Goal: Book appointment/travel/reservation

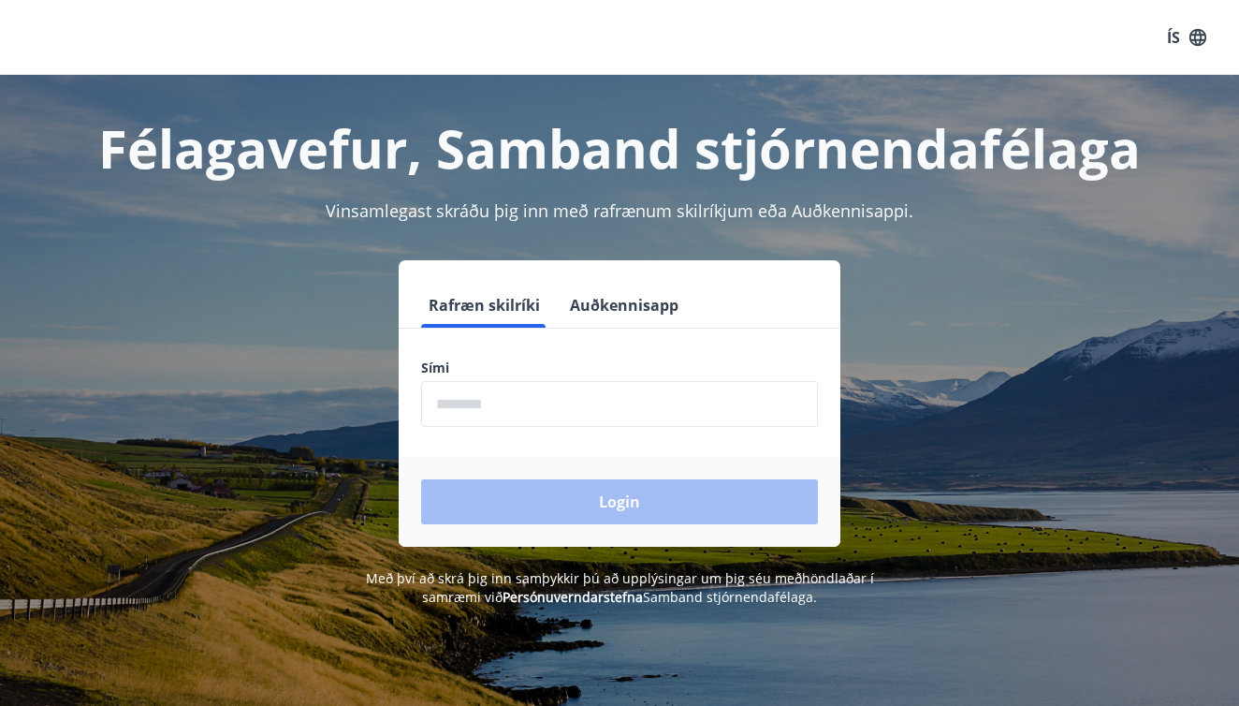
click at [574, 406] on input "phone" at bounding box center [619, 404] width 397 height 46
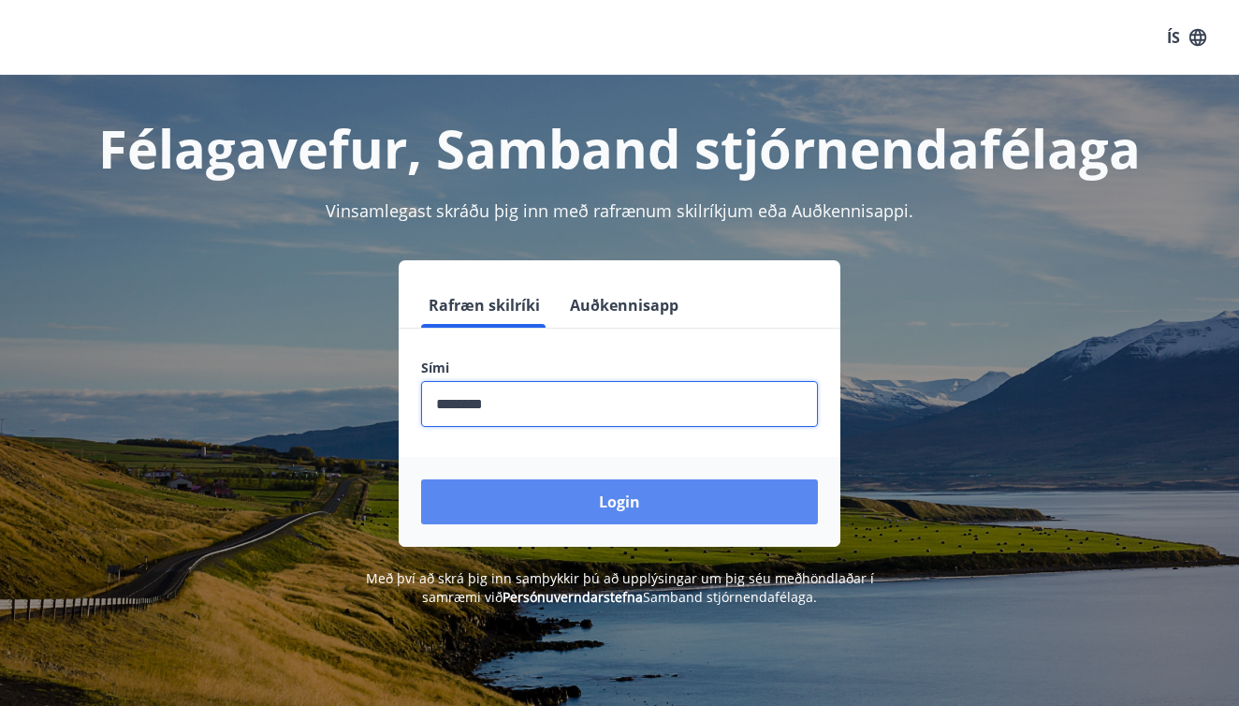
type input "********"
click at [621, 502] on button "Login" at bounding box center [619, 501] width 397 height 45
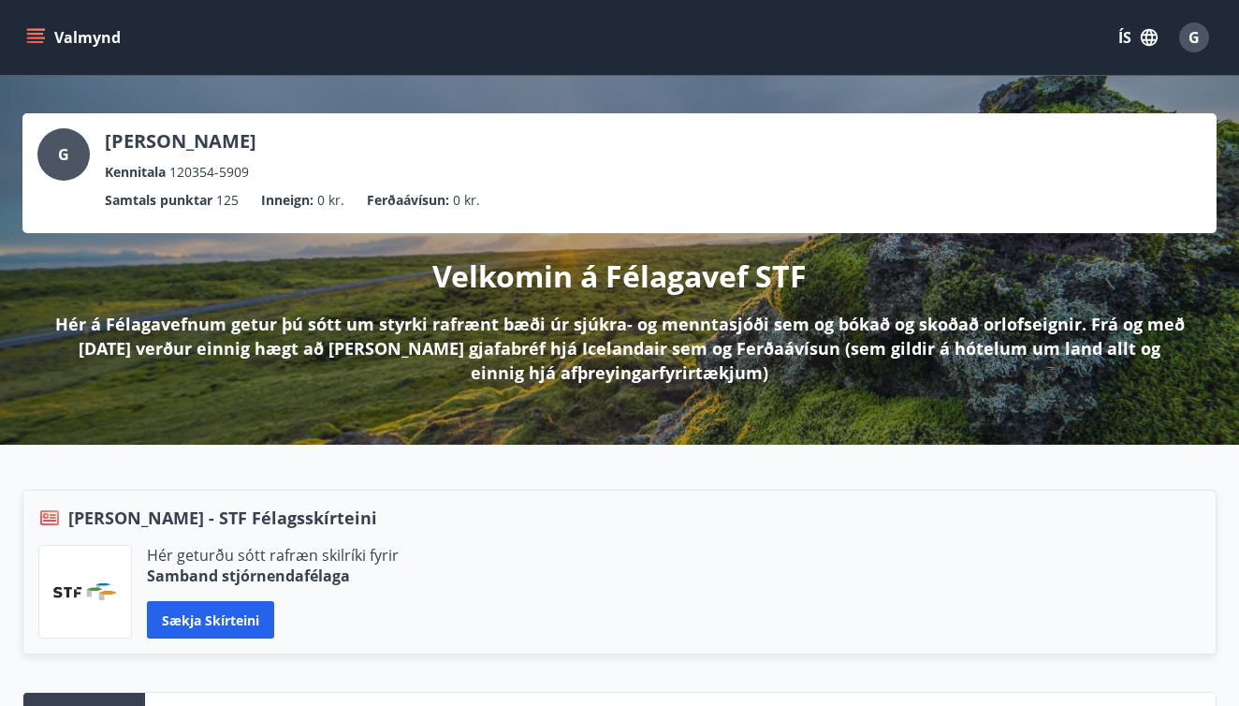
click at [37, 42] on icon "menu" at bounding box center [35, 42] width 17 height 2
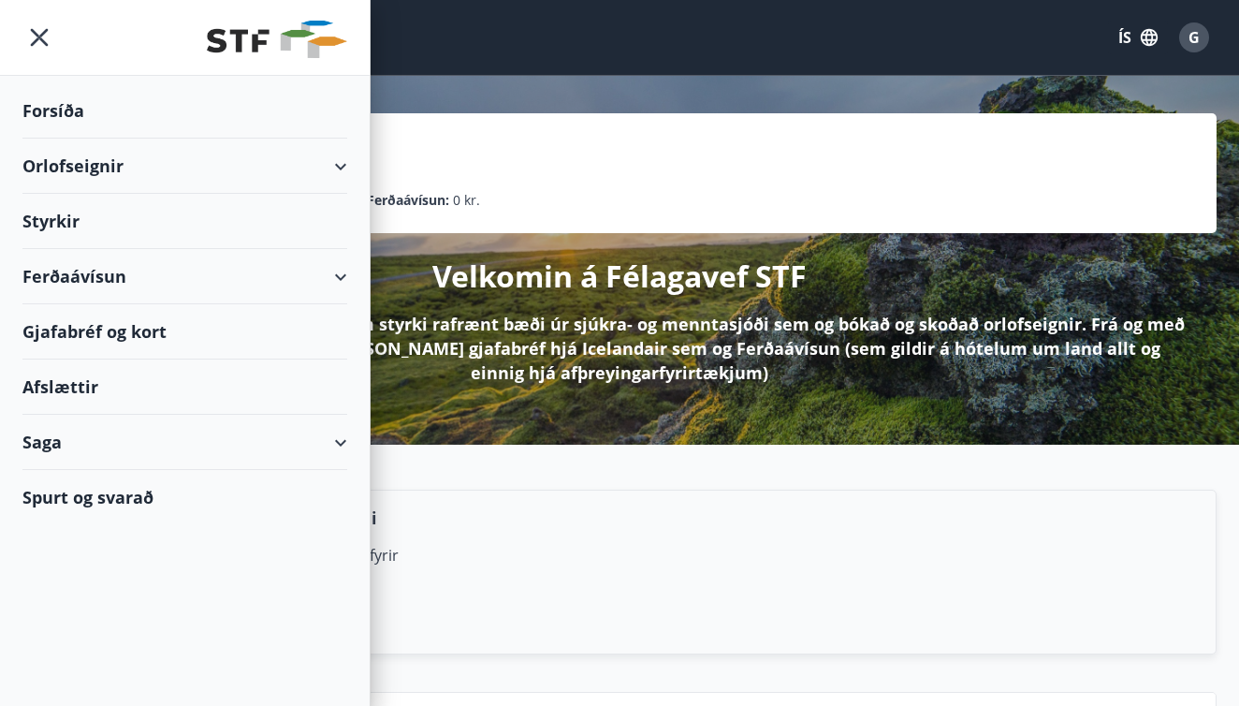
click at [262, 179] on div "Orlofseignir" at bounding box center [184, 166] width 325 height 55
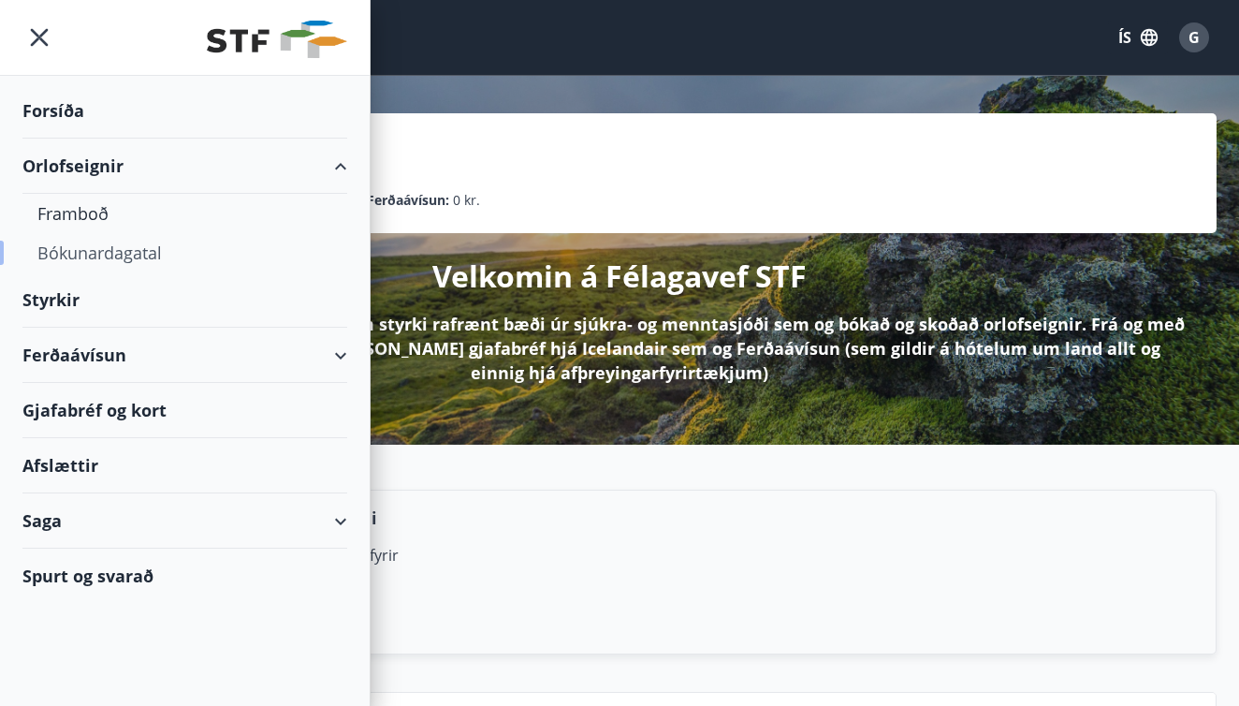
click at [101, 261] on div "Bókunardagatal" at bounding box center [184, 252] width 295 height 39
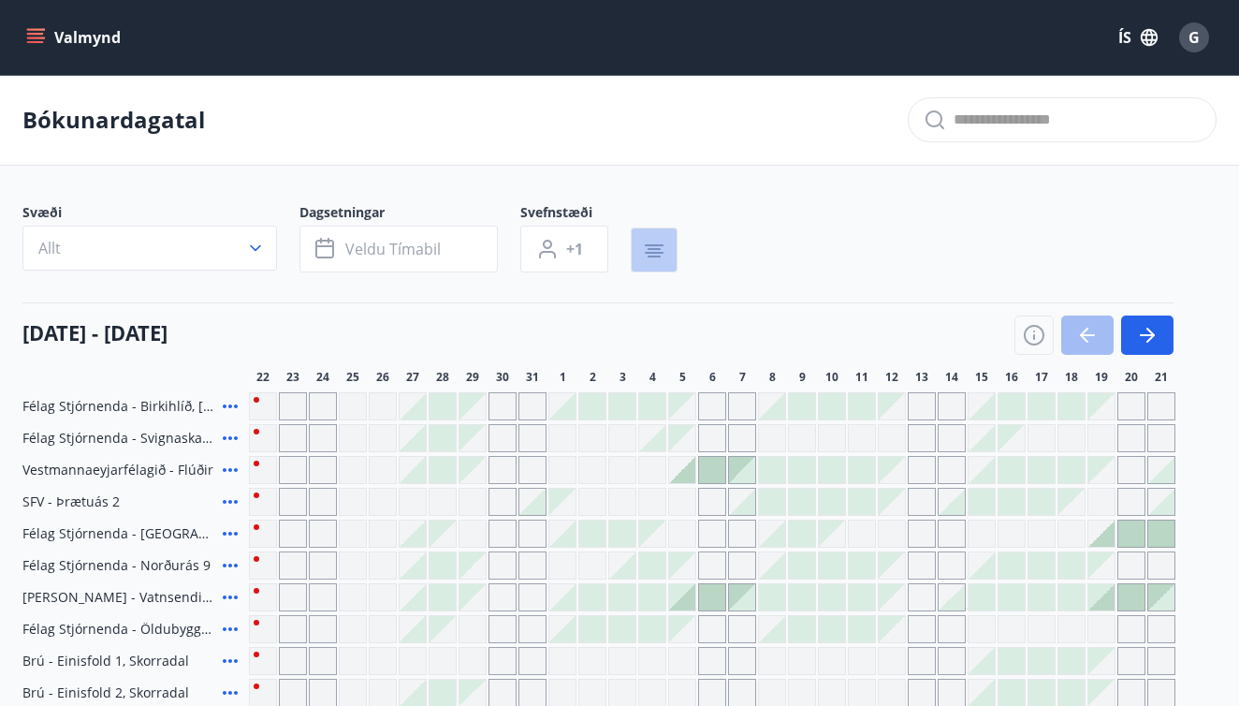
click at [646, 252] on icon "button" at bounding box center [654, 253] width 19 height 2
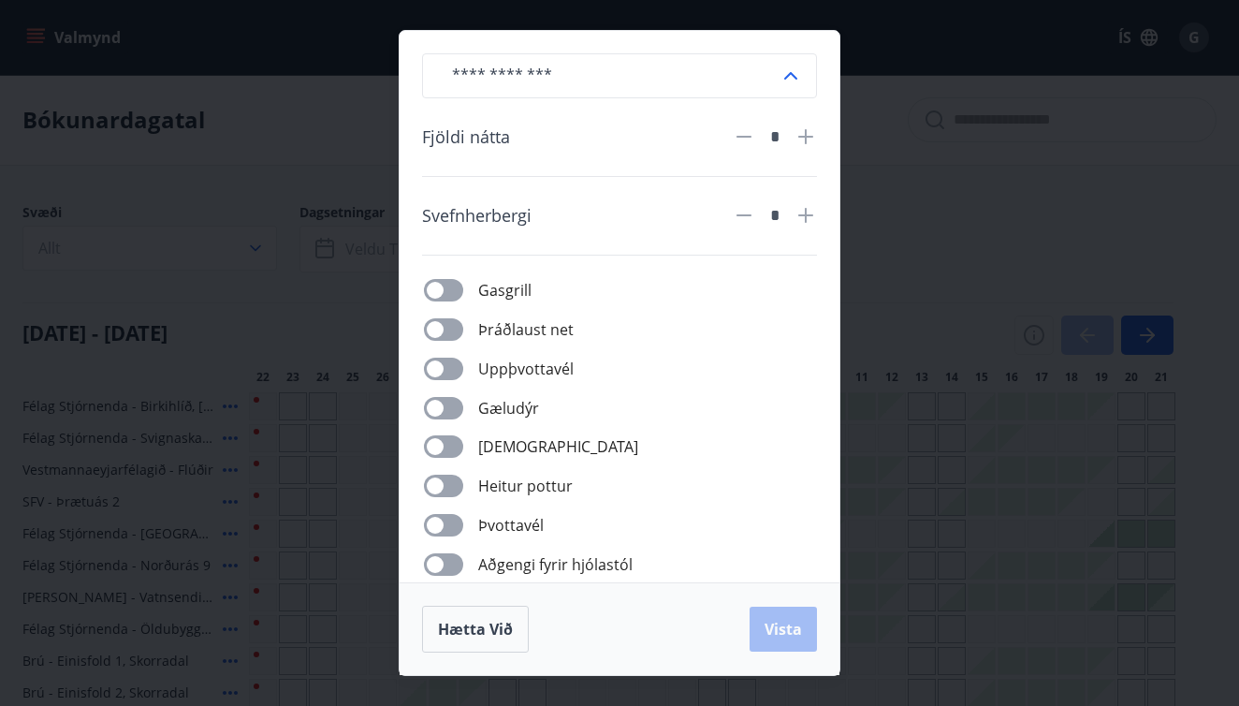
click at [288, 256] on div "​ Fjöldi nátta * Svefnherbergi * Gasgrill Þráðlaust net Uppþvottavél Gæludýr Þu…" at bounding box center [619, 353] width 1239 height 706
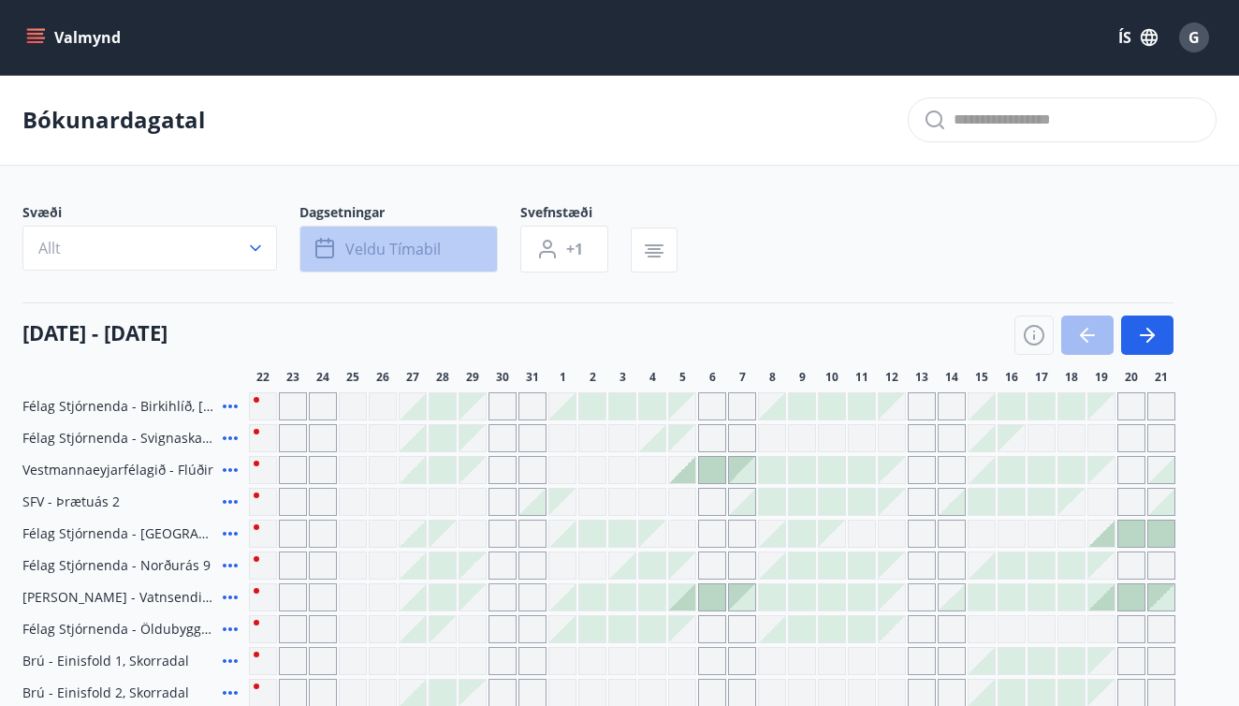
click at [367, 251] on span "Veldu tímabil" at bounding box center [392, 249] width 95 height 21
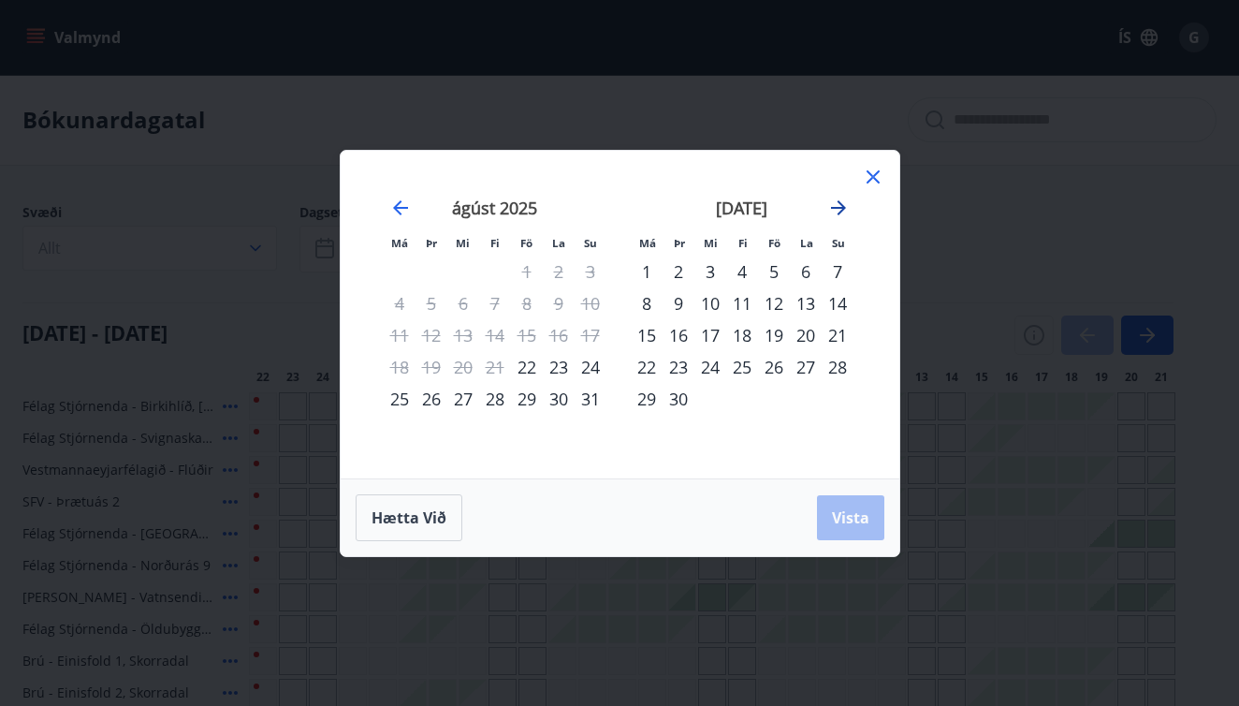
click at [831, 201] on icon "Move forward to switch to the next month." at bounding box center [838, 208] width 22 height 22
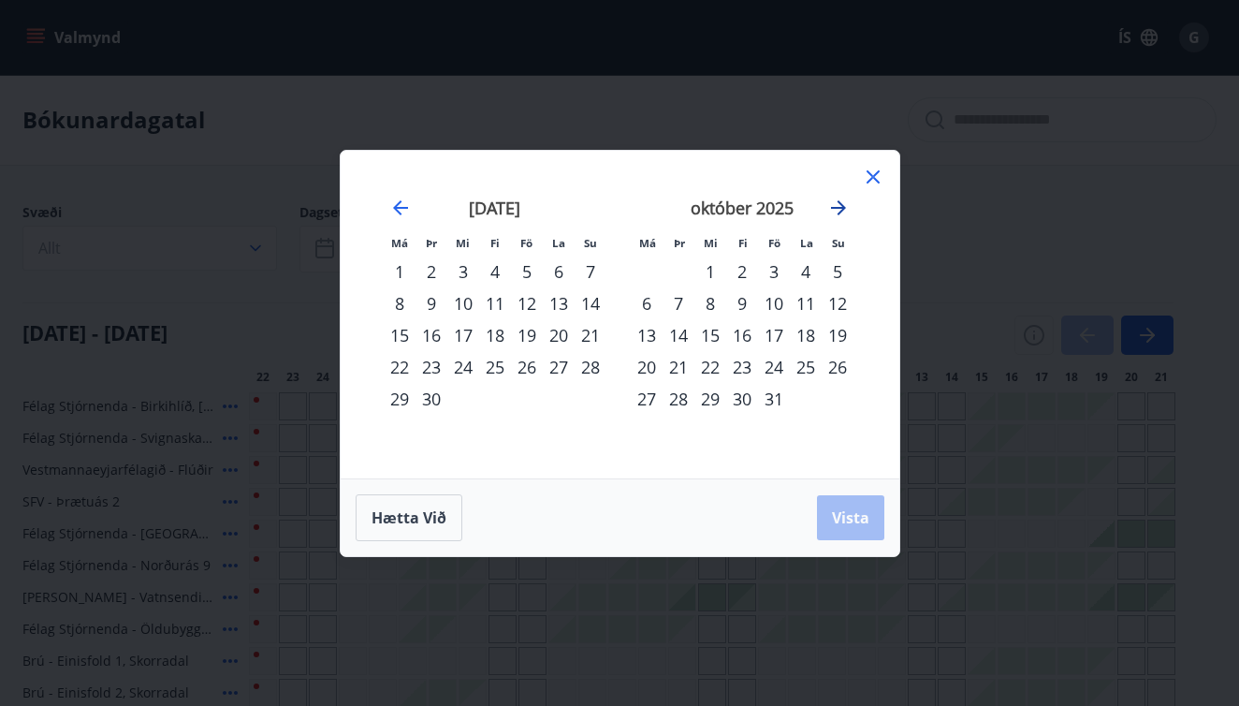
click at [831, 201] on icon "Move forward to switch to the next month." at bounding box center [838, 208] width 22 height 22
click at [847, 202] on icon "Move forward to switch to the next month." at bounding box center [838, 208] width 22 height 22
click at [837, 335] on div "21" at bounding box center [838, 335] width 32 height 32
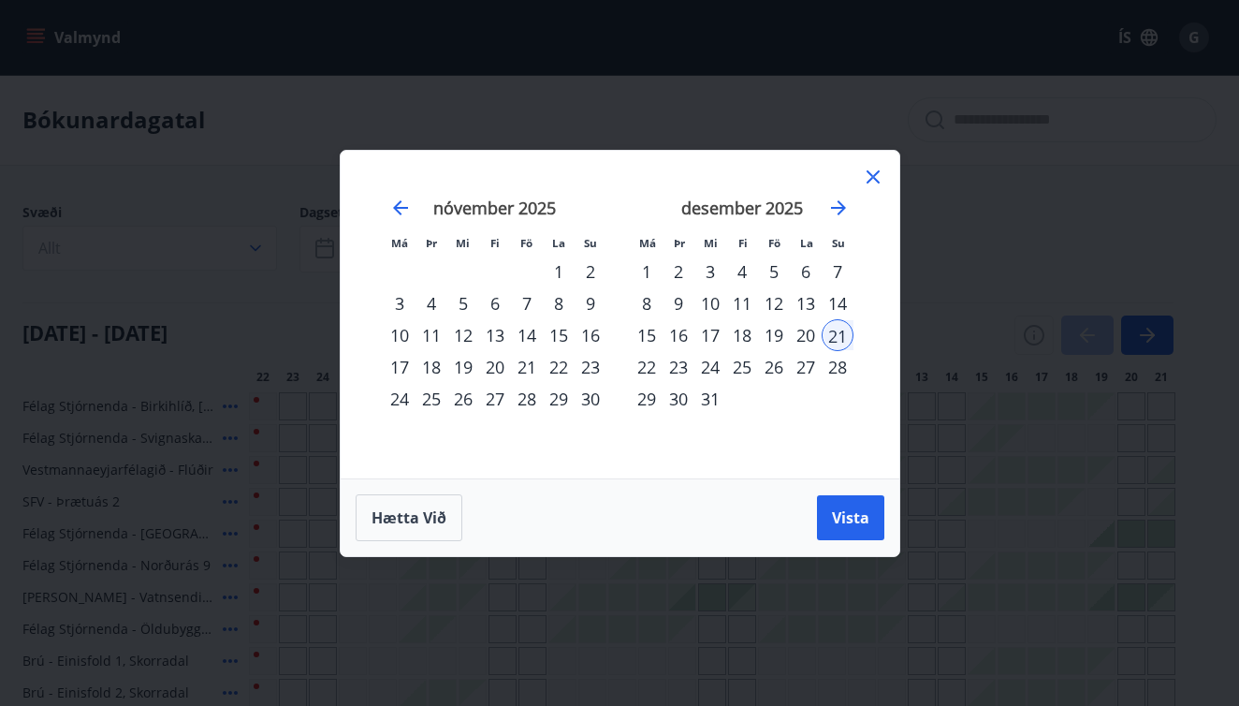
click at [839, 365] on div "28" at bounding box center [838, 367] width 32 height 32
click at [840, 340] on div "21" at bounding box center [838, 335] width 32 height 32
click at [834, 218] on icon "Move forward to switch to the next month." at bounding box center [838, 208] width 22 height 22
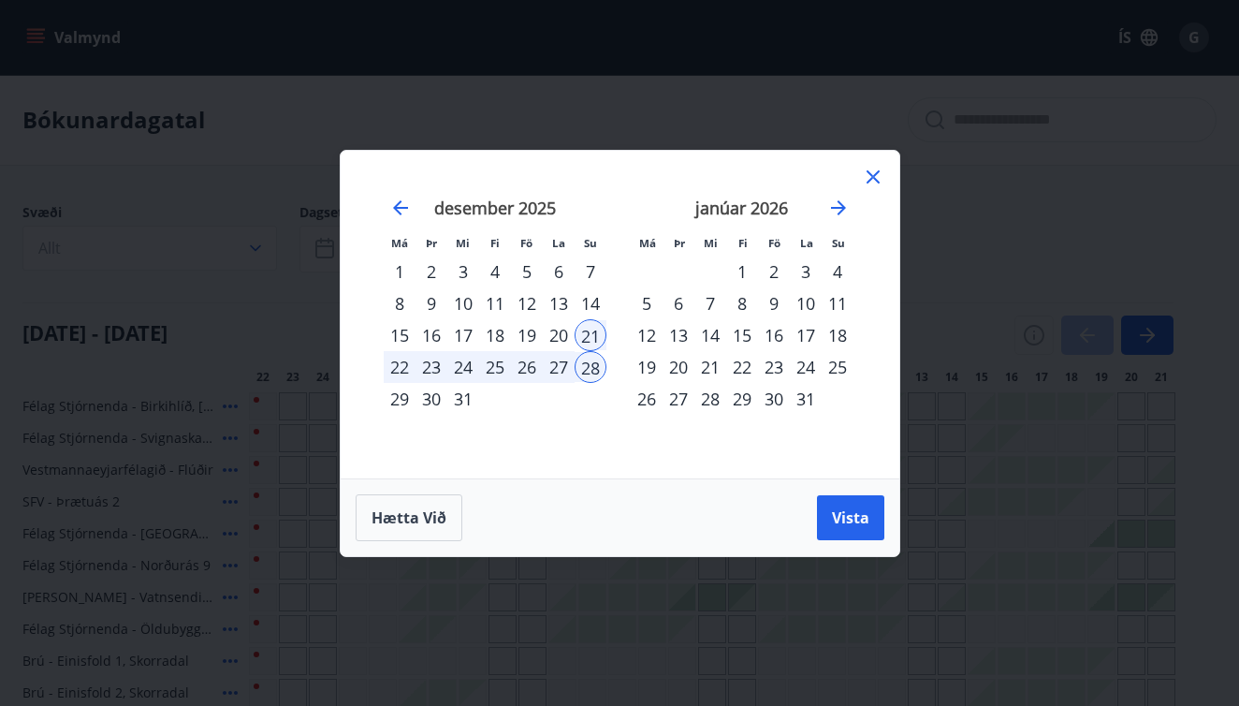
click at [836, 274] on div "4" at bounding box center [838, 272] width 32 height 32
click at [855, 530] on button "Vista" at bounding box center [850, 517] width 67 height 45
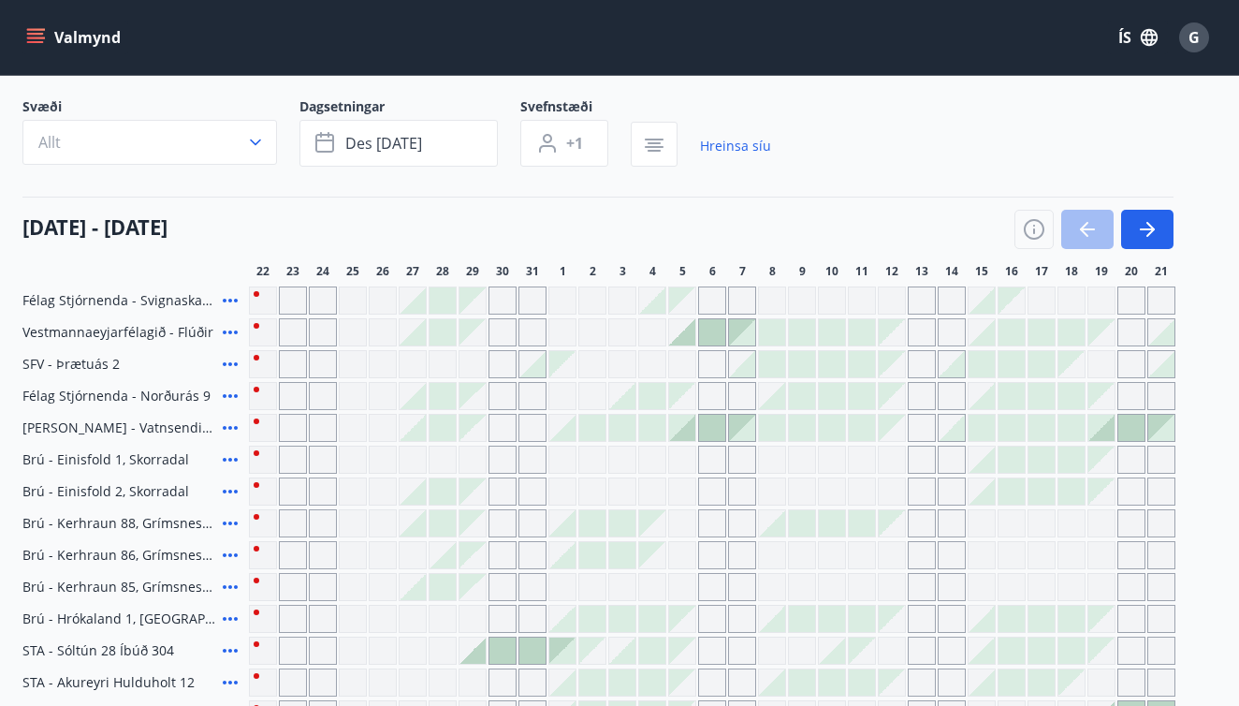
scroll to position [110, 0]
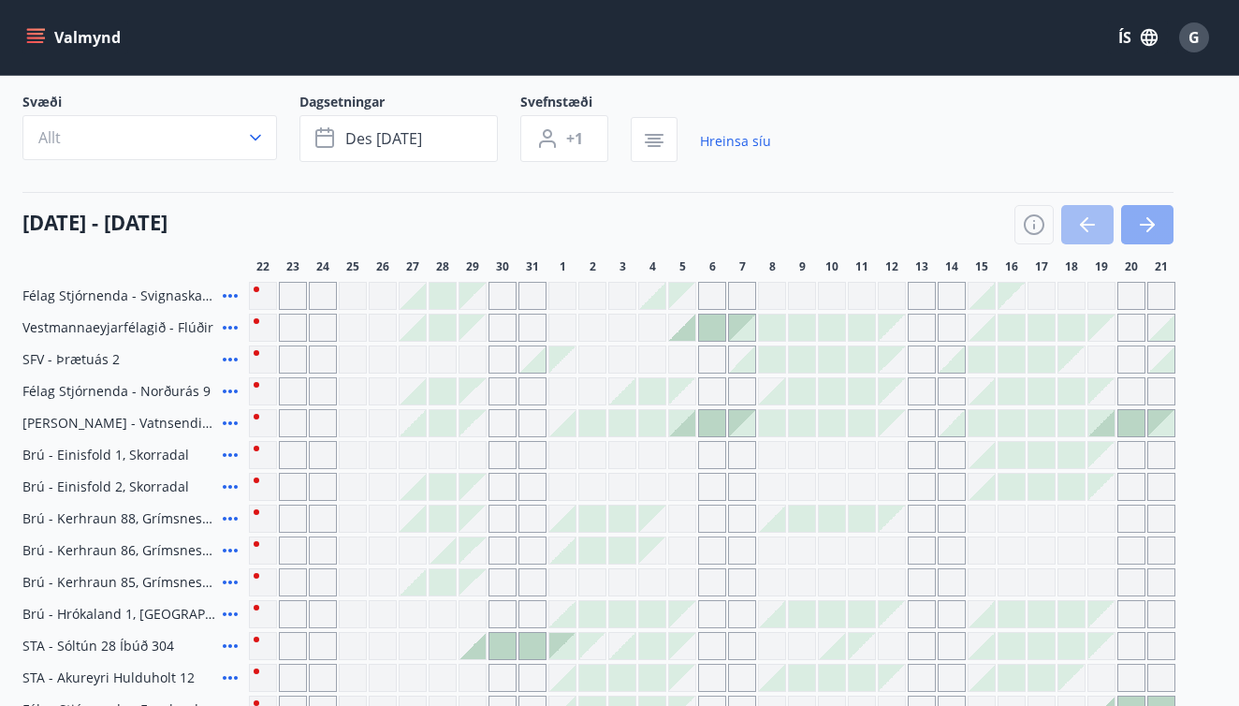
click at [1147, 223] on icon "button" at bounding box center [1147, 224] width 22 height 22
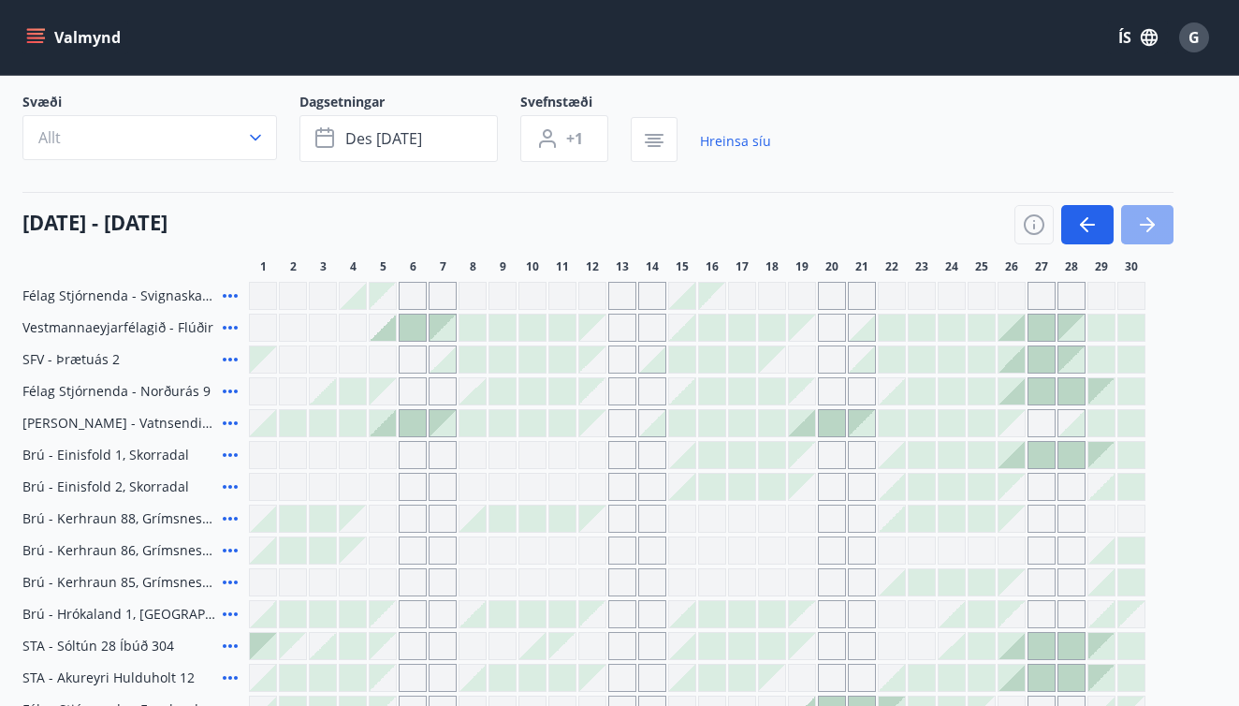
click at [1147, 223] on icon "button" at bounding box center [1147, 224] width 22 height 22
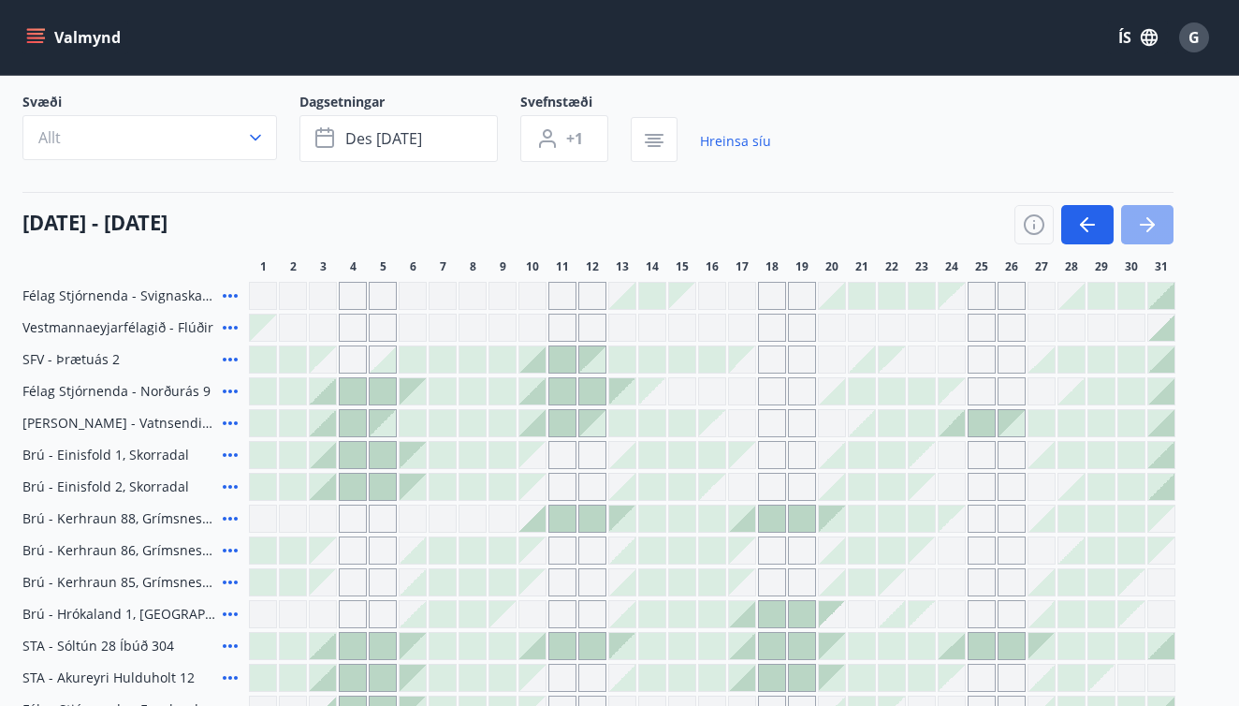
click at [1147, 223] on icon "button" at bounding box center [1147, 224] width 22 height 22
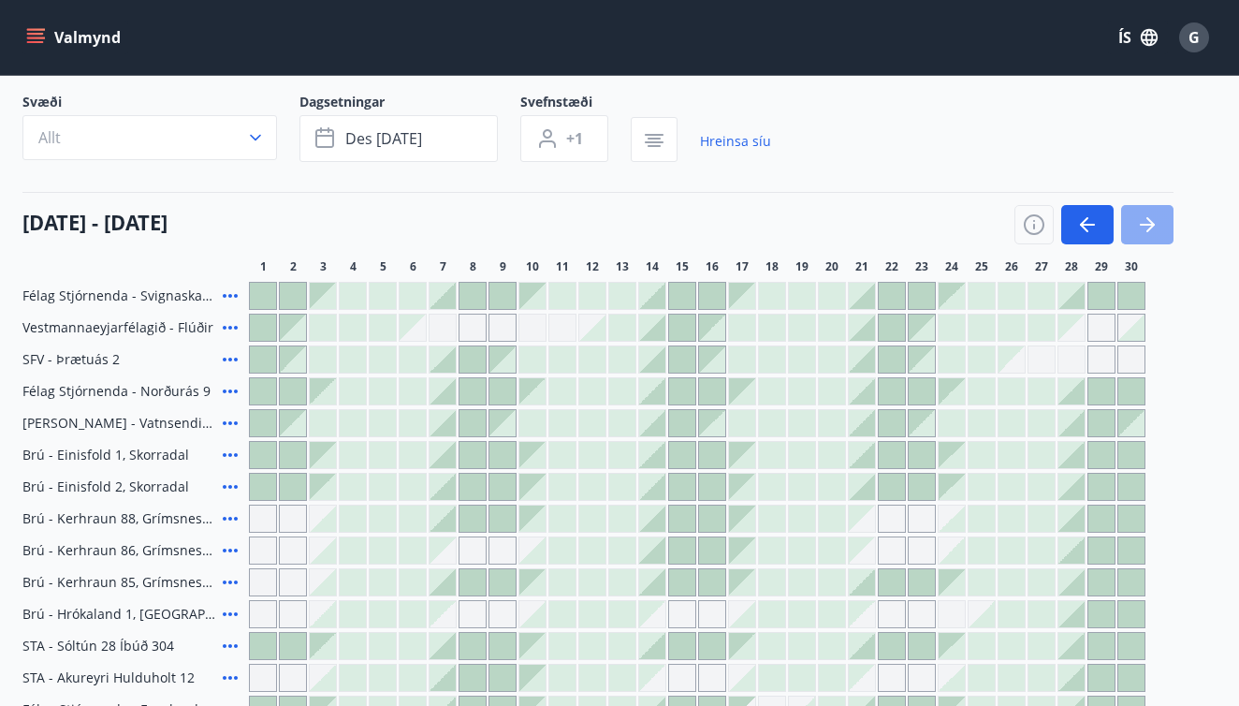
click at [1147, 223] on icon "button" at bounding box center [1147, 224] width 22 height 22
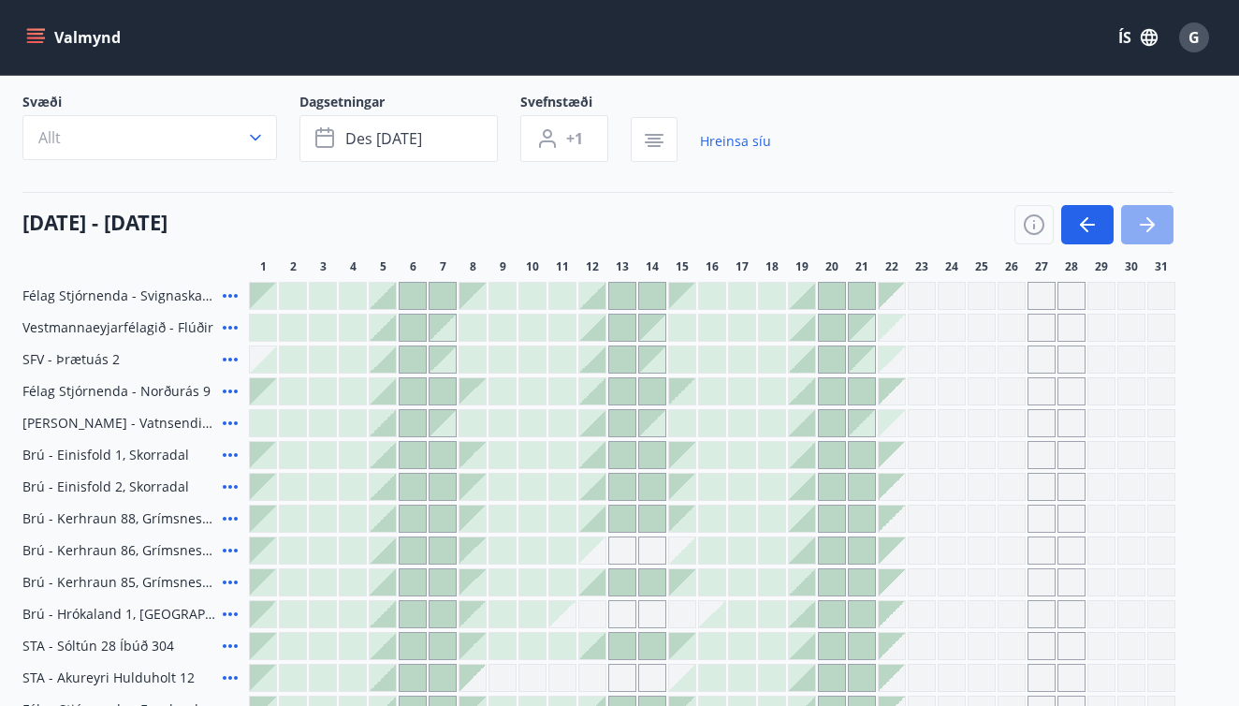
click at [1147, 223] on icon "button" at bounding box center [1147, 224] width 22 height 22
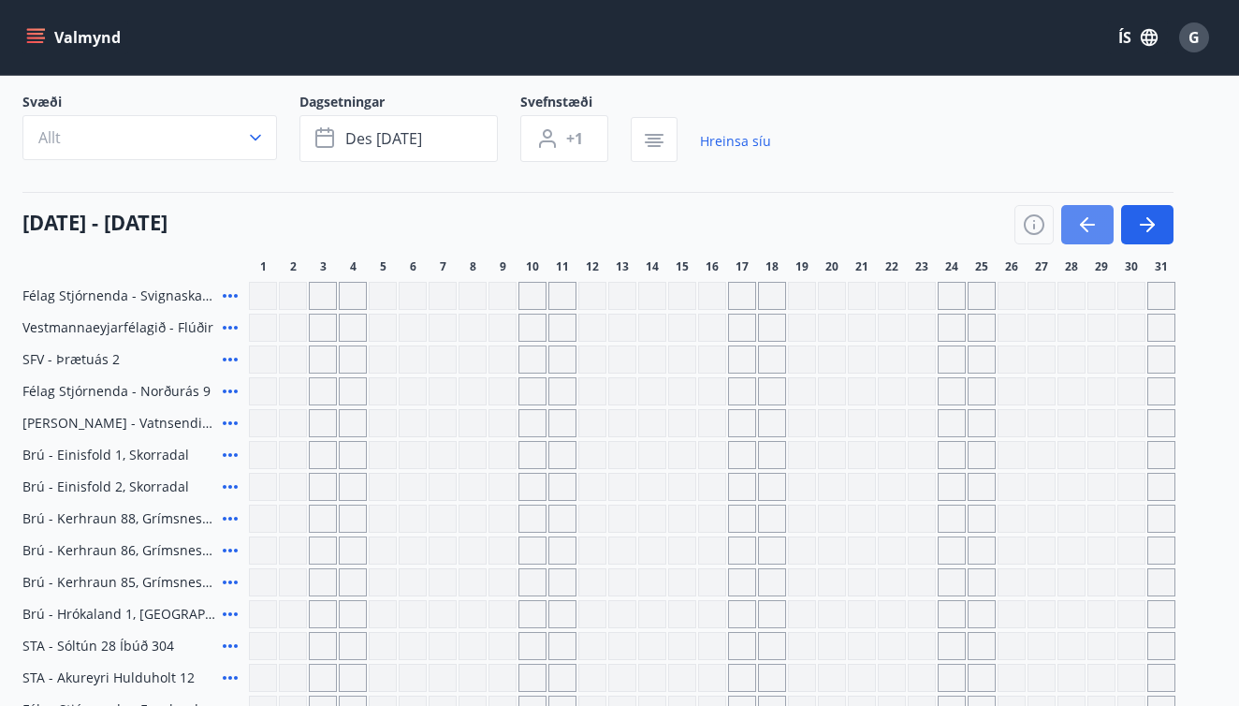
click at [1078, 226] on icon "button" at bounding box center [1087, 224] width 22 height 22
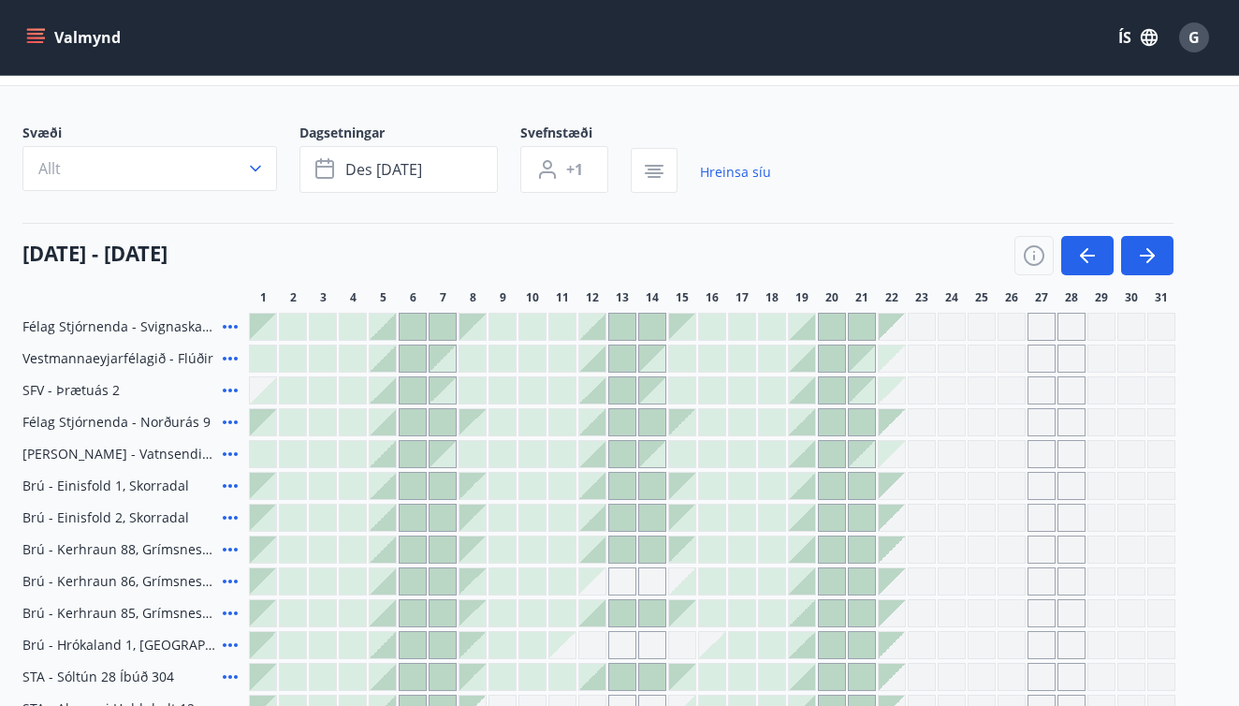
scroll to position [54, 0]
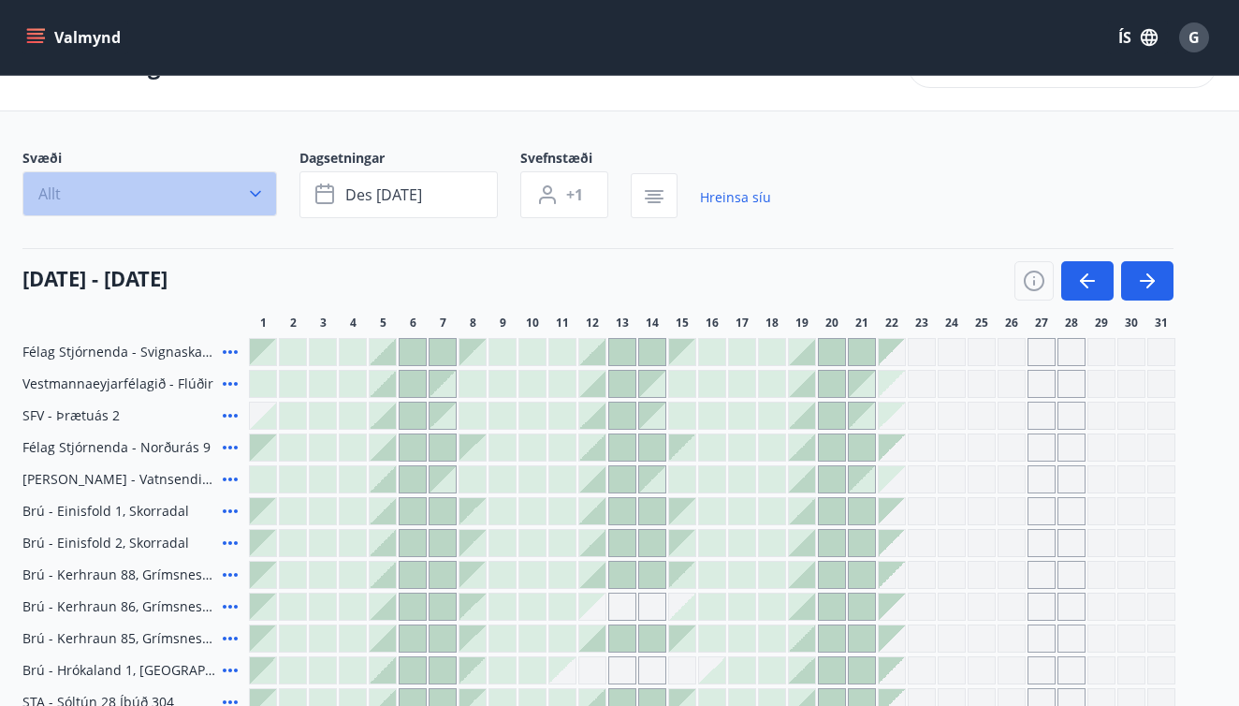
click at [262, 189] on icon "button" at bounding box center [255, 193] width 19 height 19
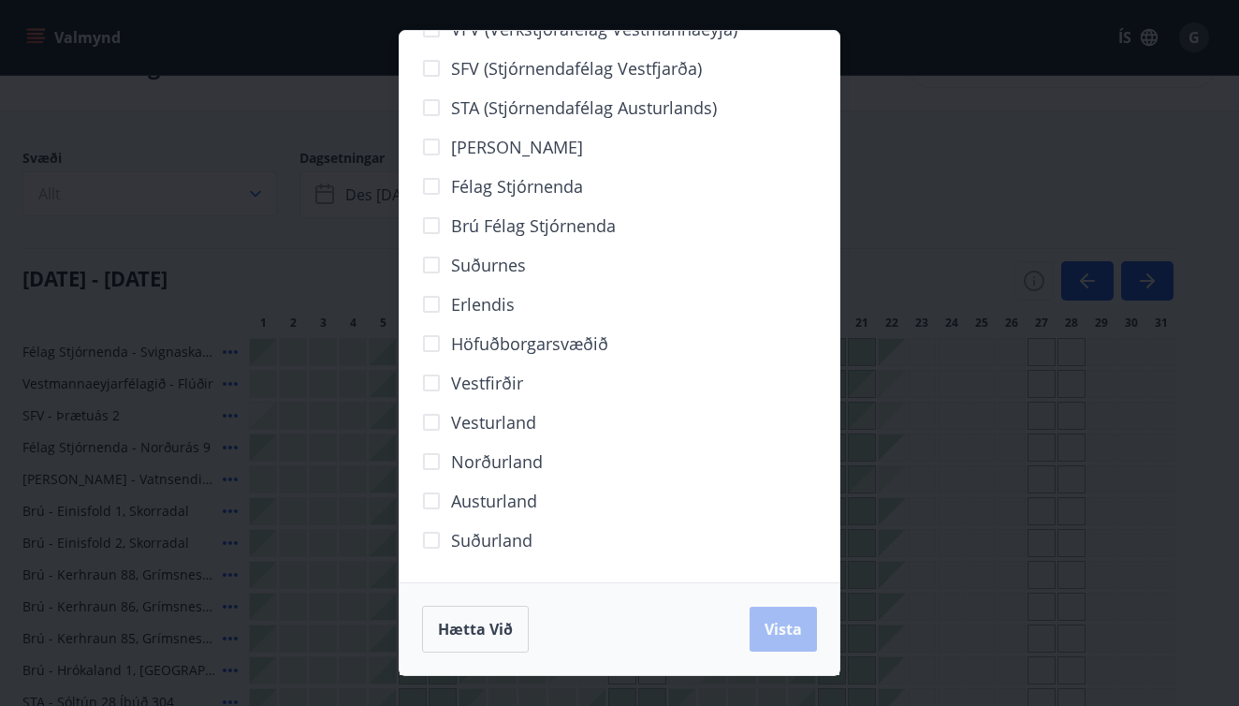
scroll to position [44, 0]
click at [786, 633] on span "Vista" at bounding box center [783, 629] width 37 height 21
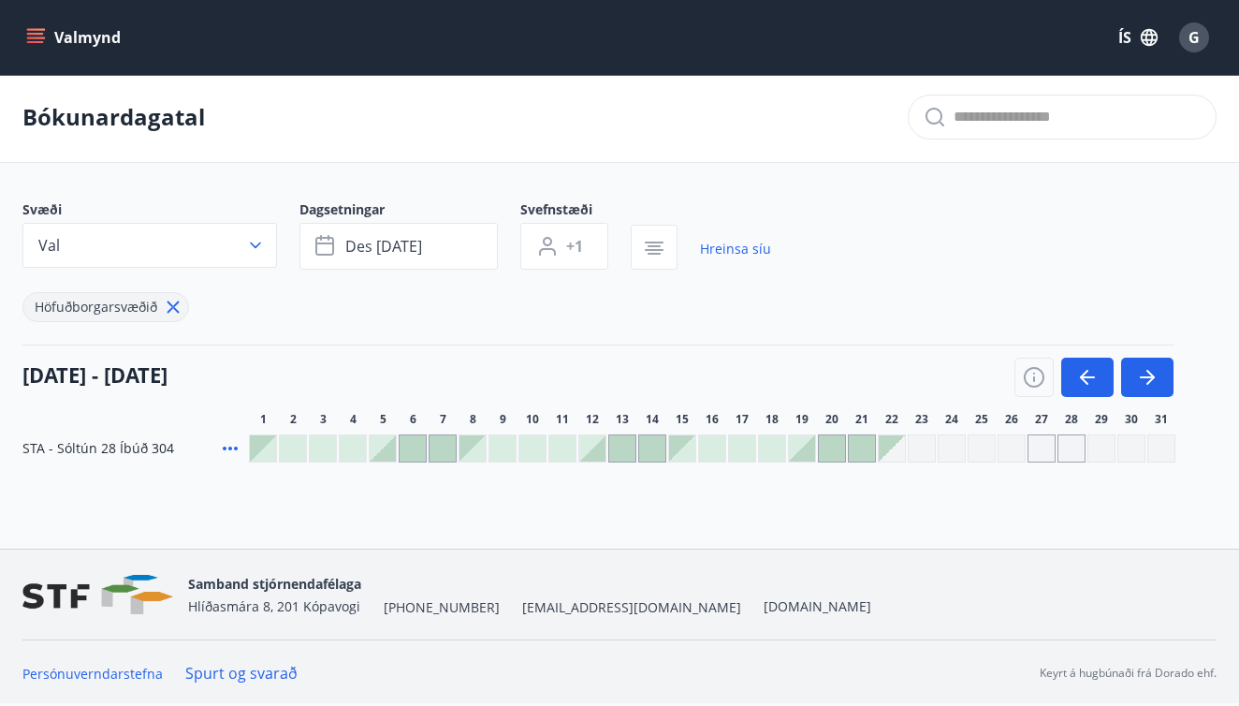
scroll to position [3, 0]
click at [175, 311] on icon at bounding box center [174, 307] width 12 height 12
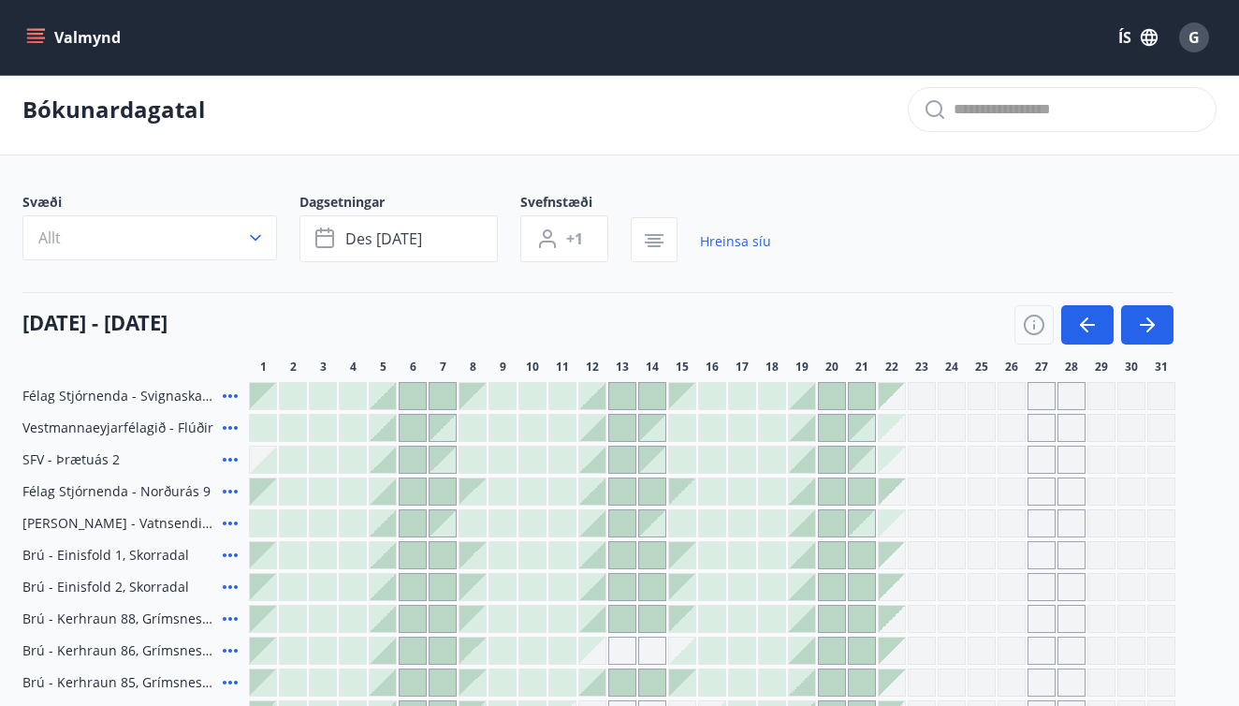
scroll to position [4, 0]
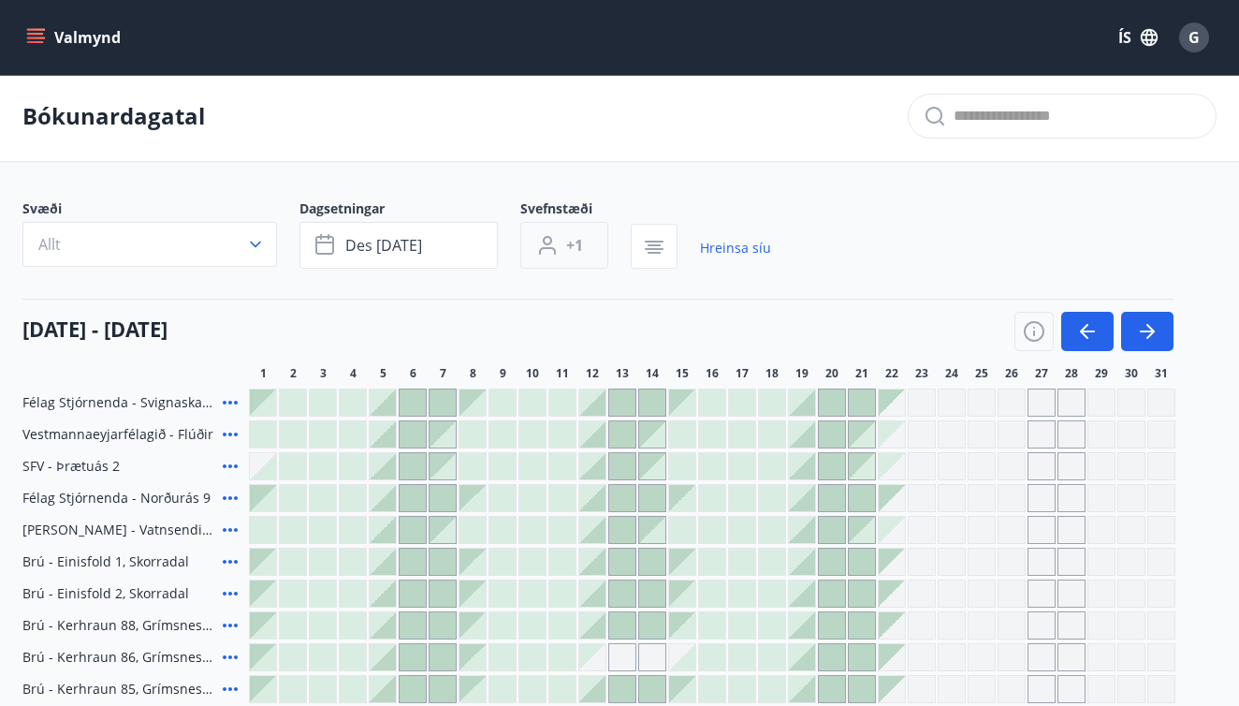
click at [567, 245] on span "+1" at bounding box center [574, 245] width 17 height 21
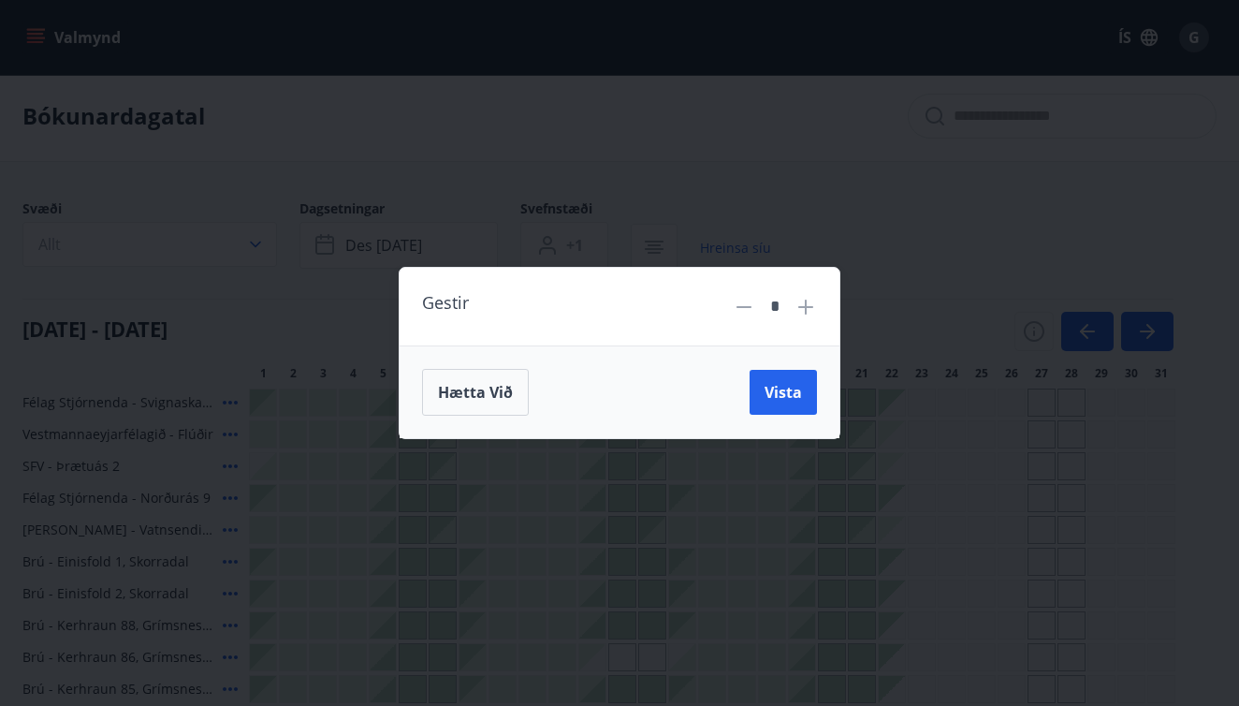
click at [803, 309] on icon at bounding box center [806, 307] width 22 height 22
type input "*"
click at [782, 387] on span "Vista" at bounding box center [783, 392] width 37 height 21
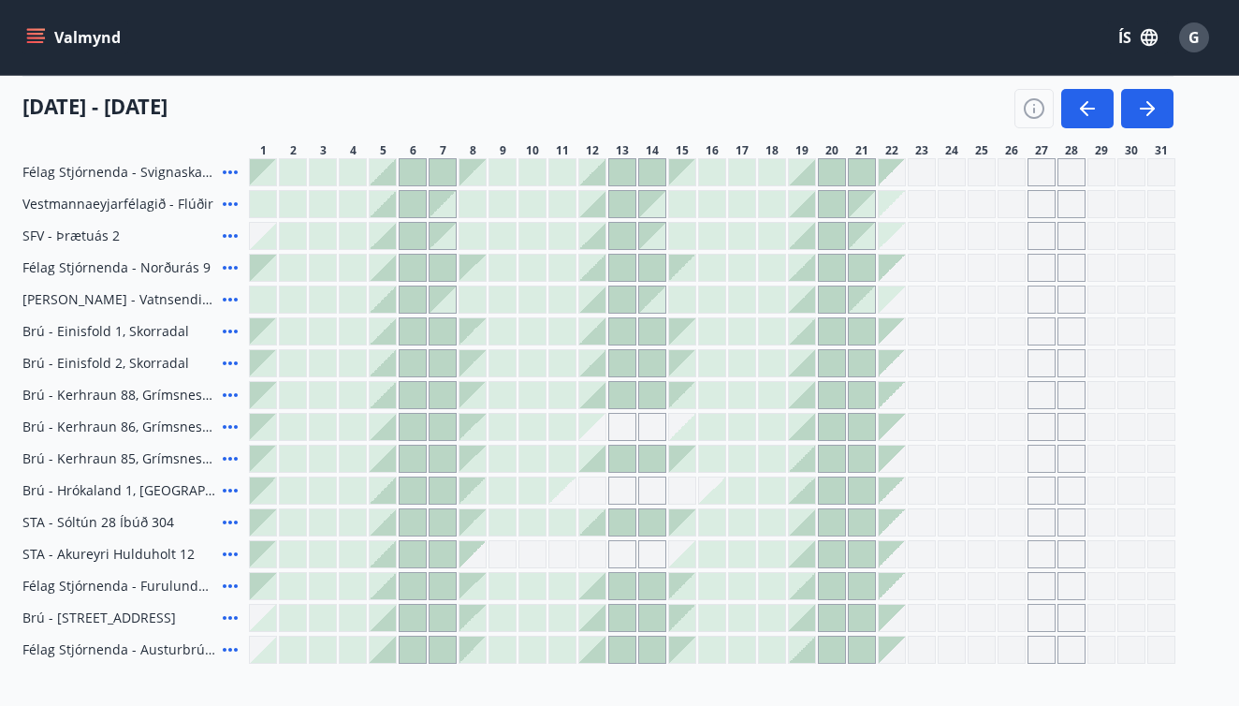
scroll to position [237, 0]
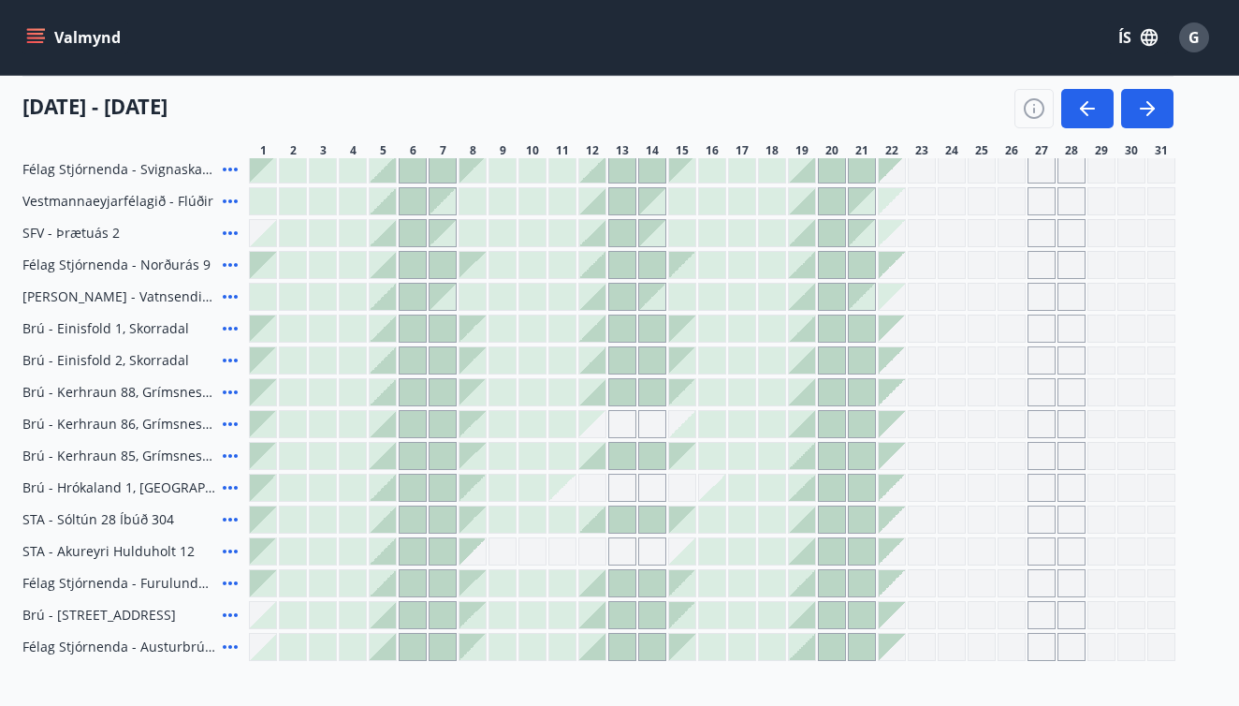
click at [996, 346] on div at bounding box center [712, 360] width 927 height 28
click at [887, 389] on div "Gráir dagar eru ekki bókanlegir" at bounding box center [892, 392] width 26 height 26
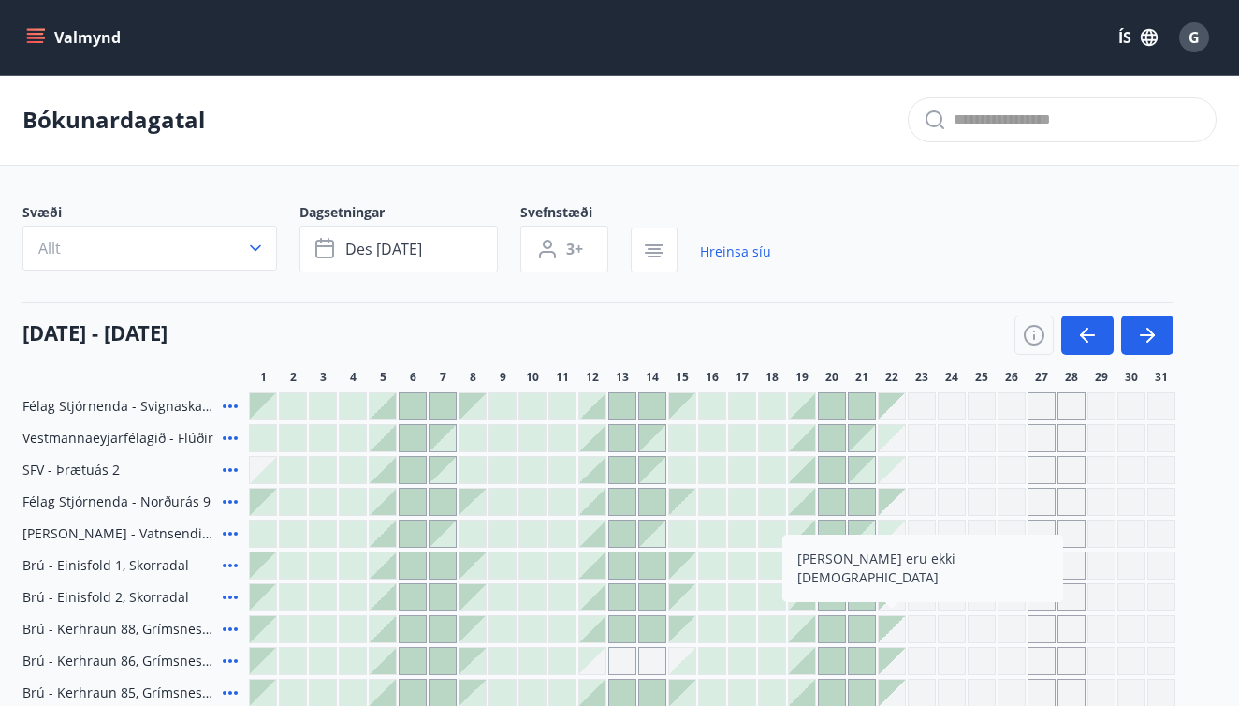
scroll to position [0, 0]
click at [43, 46] on icon "menu" at bounding box center [35, 37] width 19 height 19
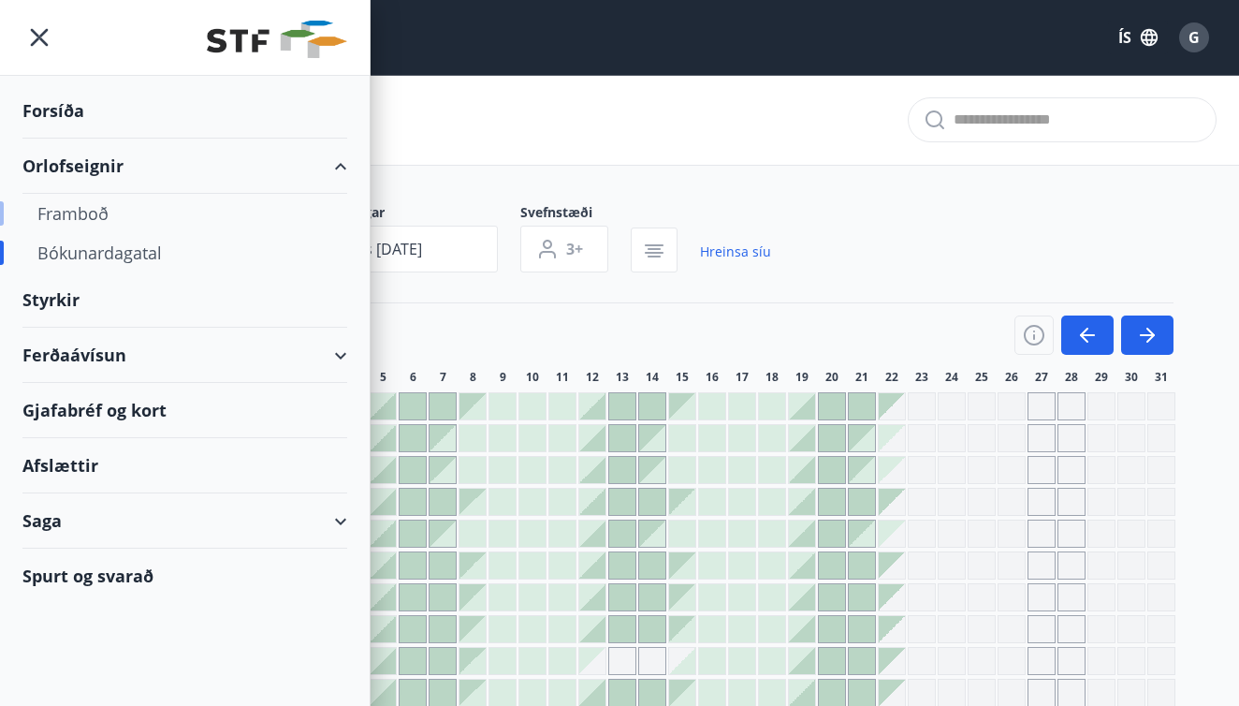
click at [126, 222] on div "Framboð" at bounding box center [184, 213] width 295 height 39
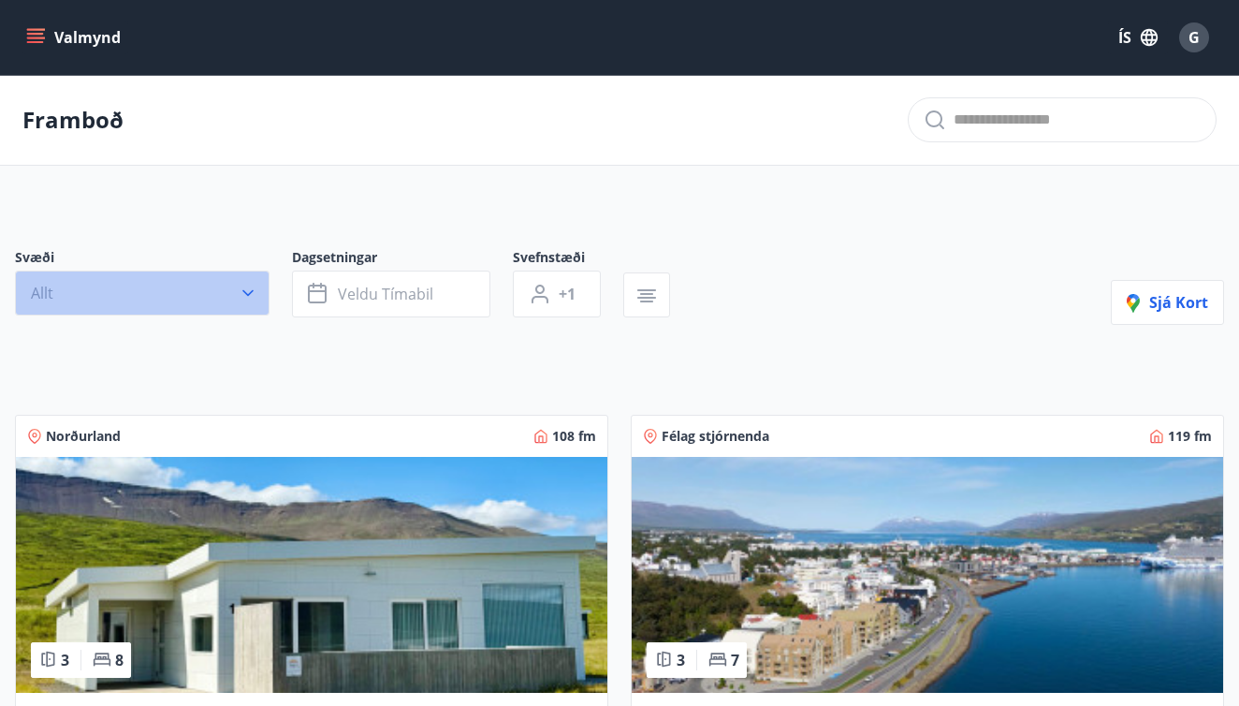
click at [254, 292] on icon "button" at bounding box center [248, 293] width 19 height 19
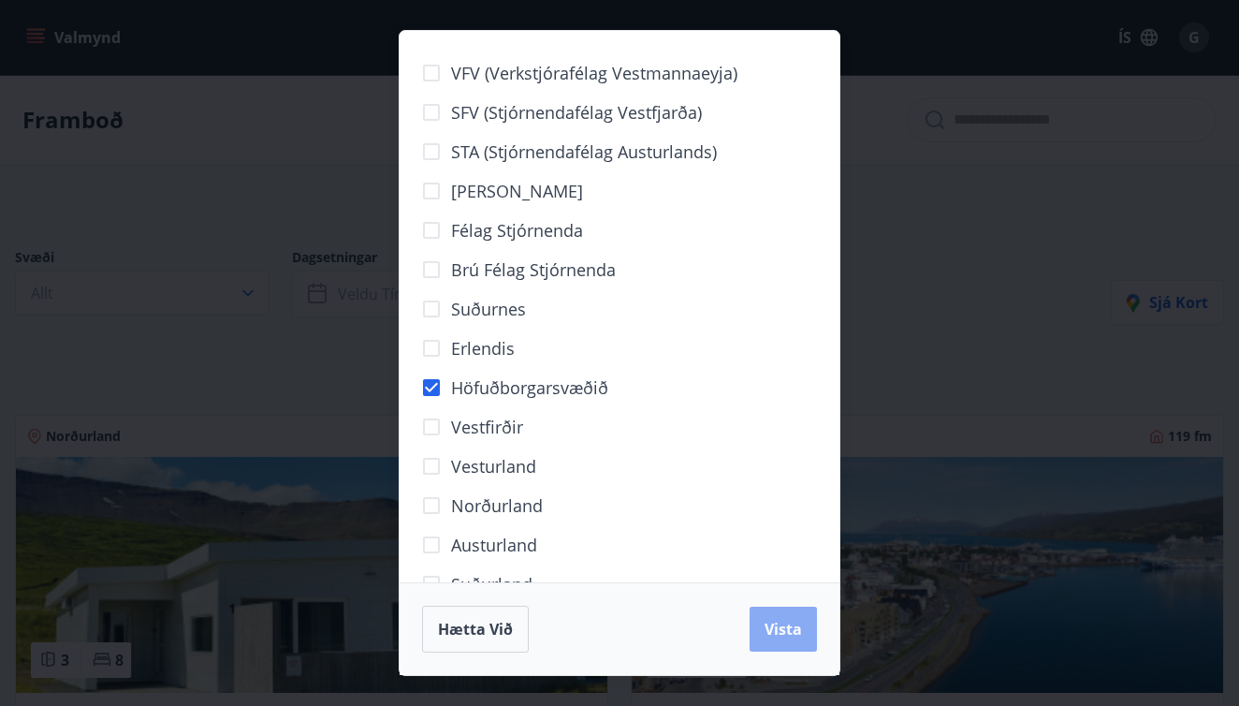
click at [788, 636] on span "Vista" at bounding box center [783, 629] width 37 height 21
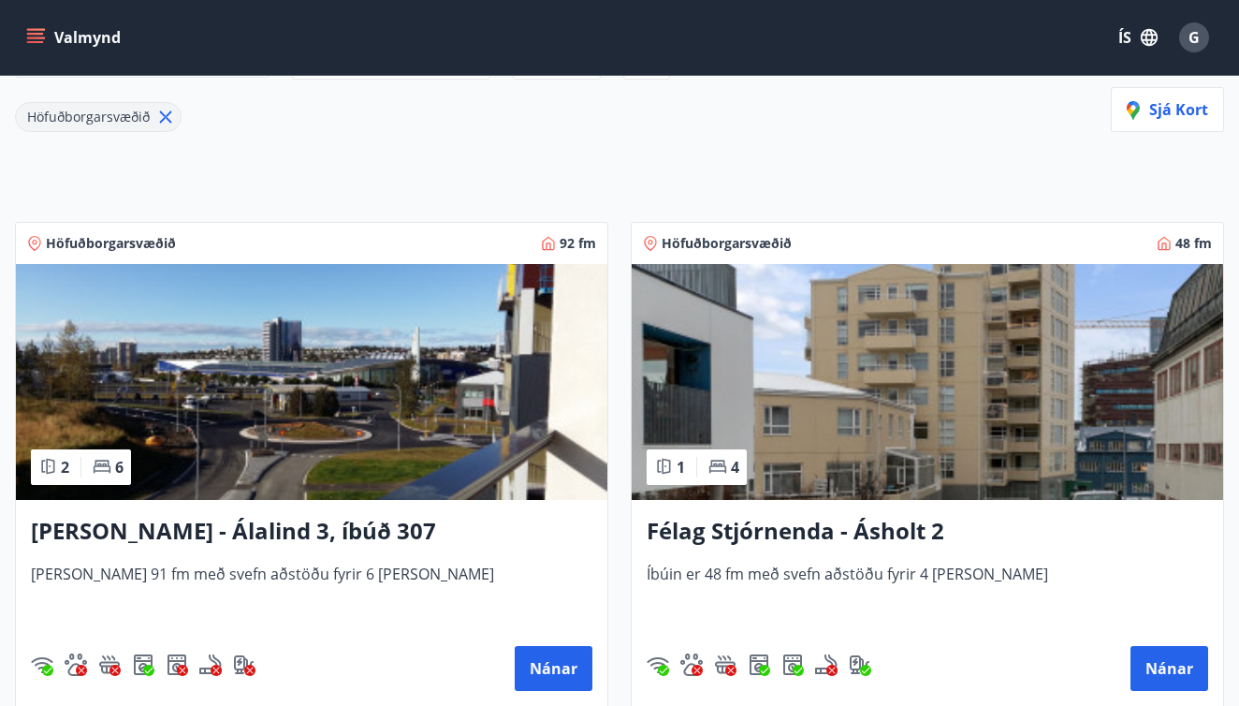
scroll to position [246, 0]
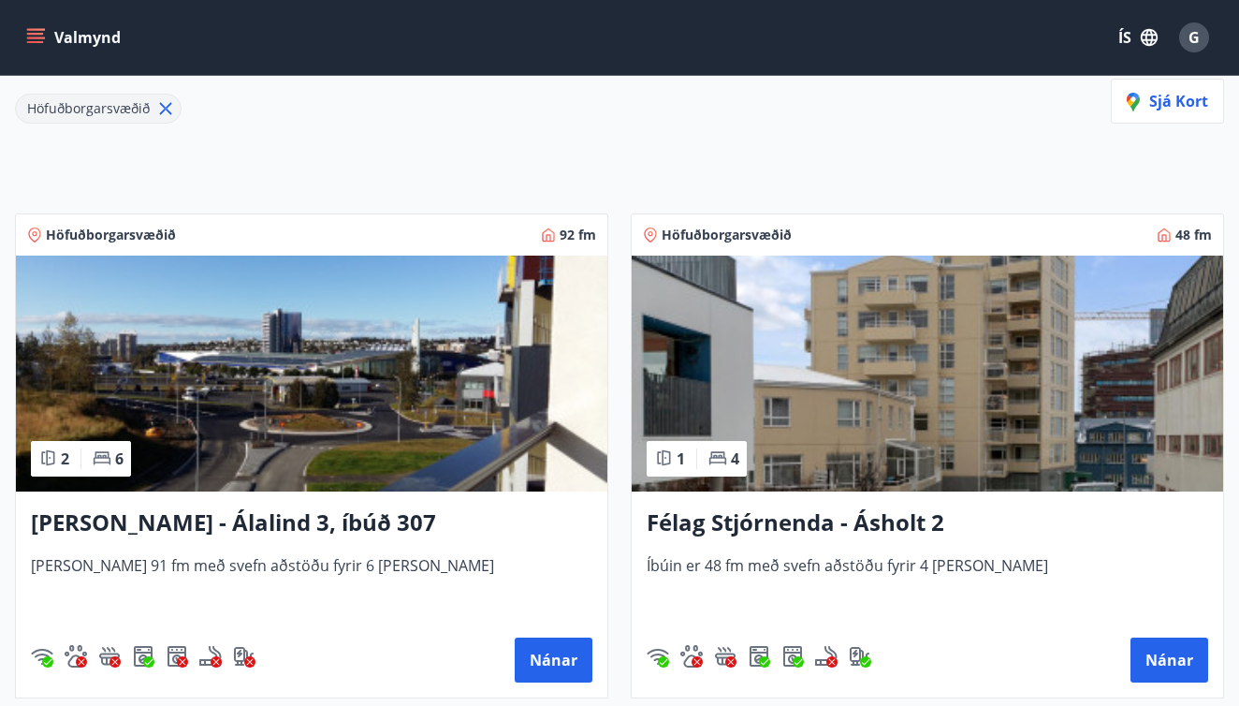
click at [282, 528] on h3 "[PERSON_NAME] - Álalind 3, íbúð 307" at bounding box center [312, 523] width 562 height 34
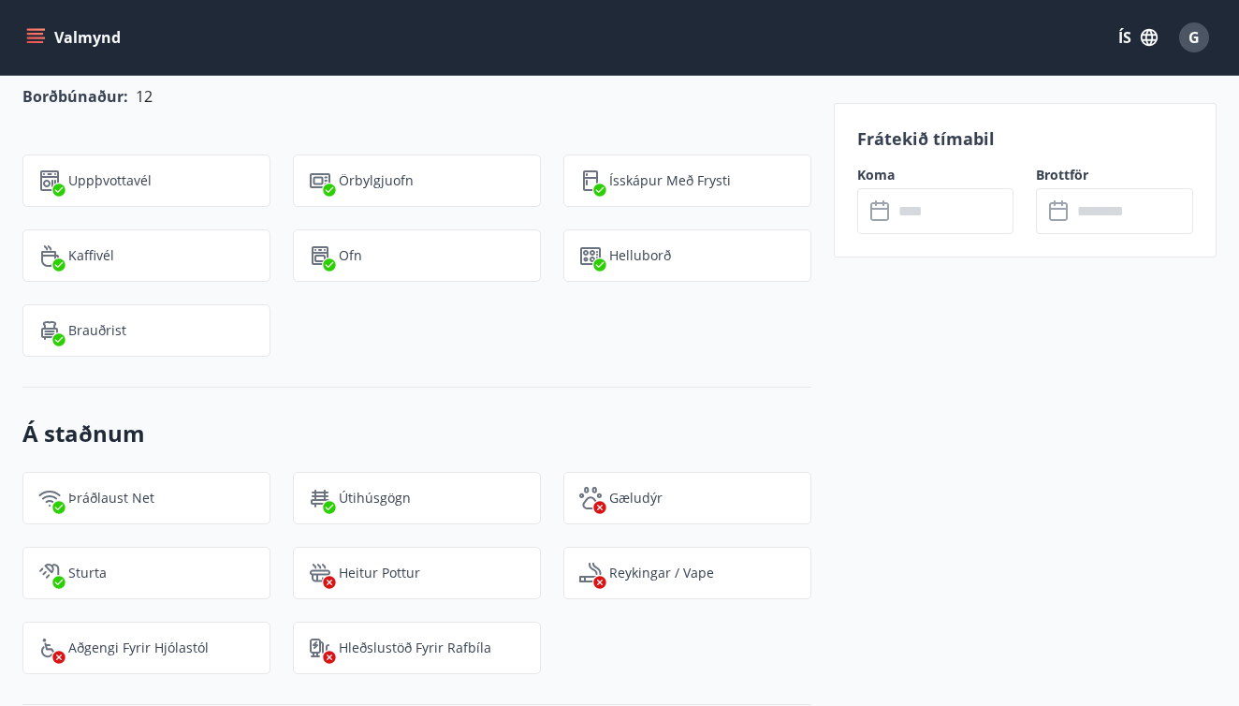
scroll to position [1838, 0]
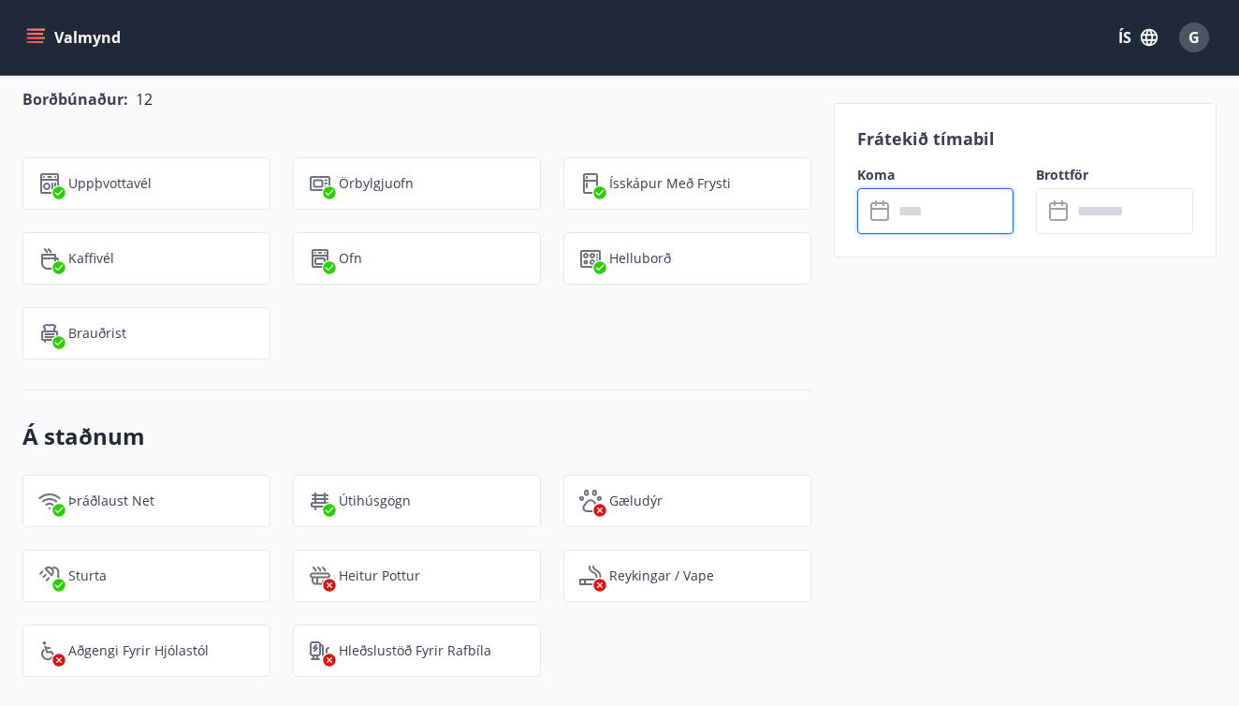
click at [941, 200] on input "text" at bounding box center [954, 211] width 122 height 46
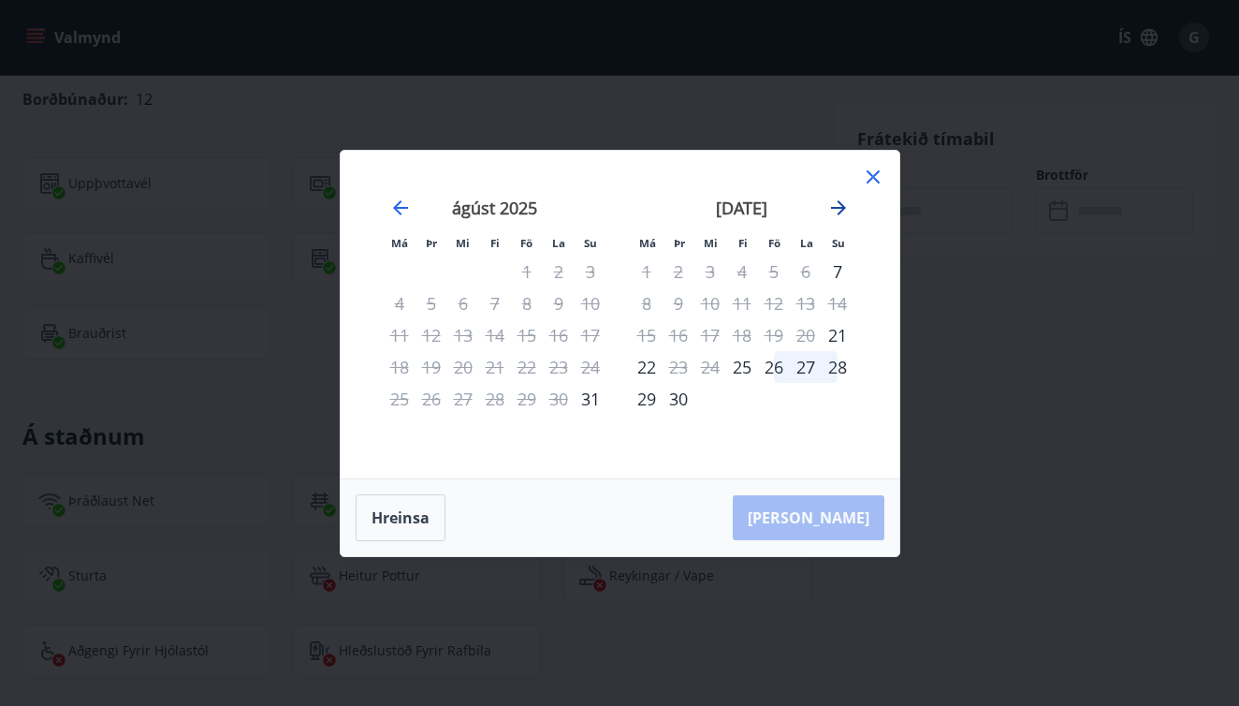
click at [847, 212] on icon "Move forward to switch to the next month." at bounding box center [838, 208] width 22 height 22
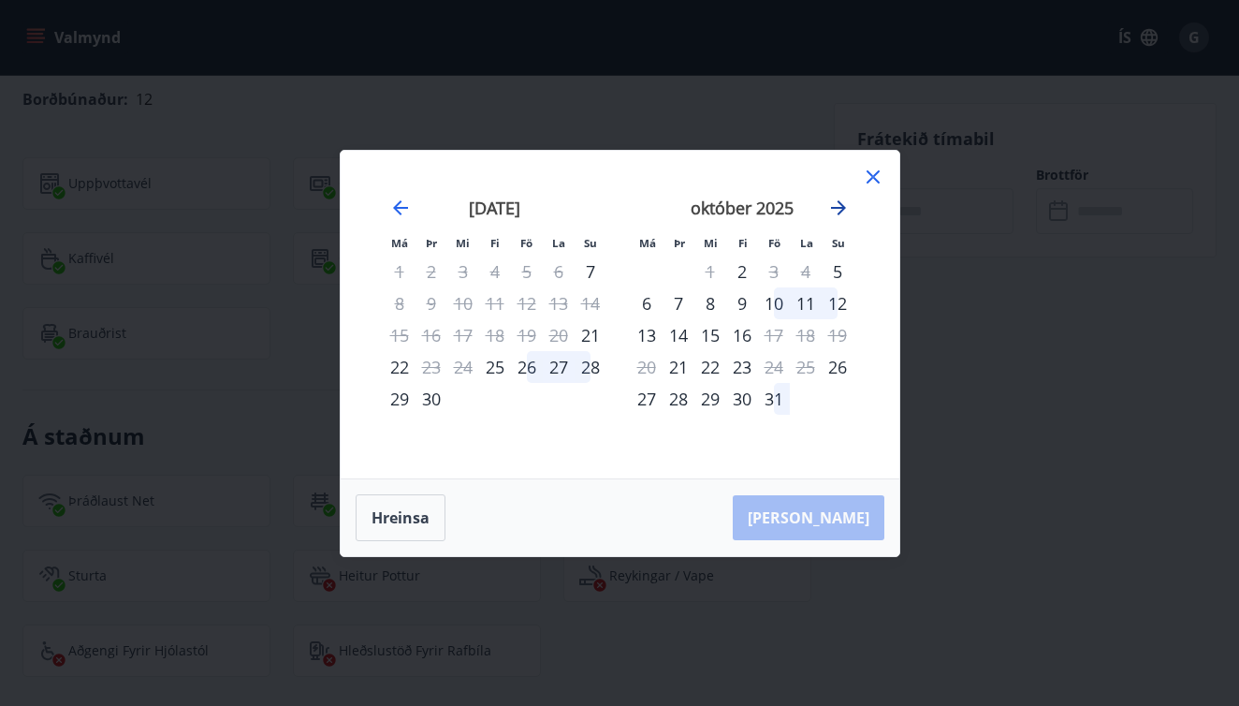
click at [847, 212] on icon "Move forward to switch to the next month." at bounding box center [838, 208] width 22 height 22
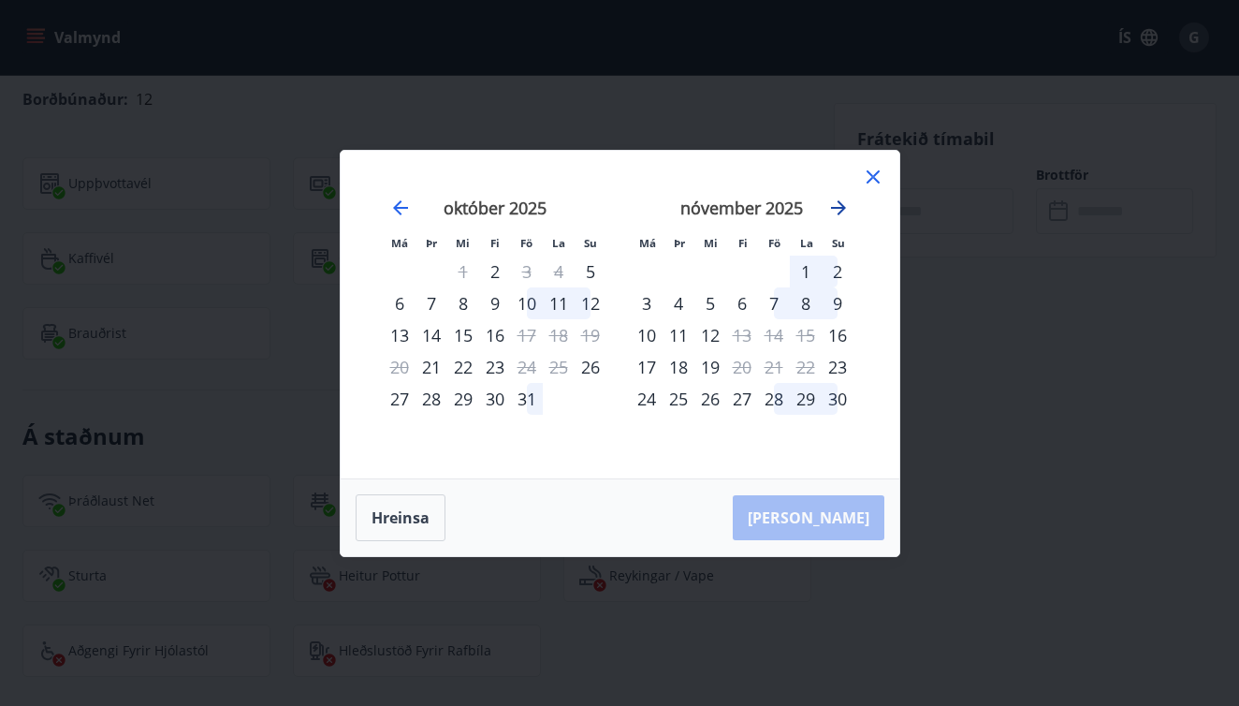
click at [847, 212] on icon "Move forward to switch to the next month." at bounding box center [838, 208] width 22 height 22
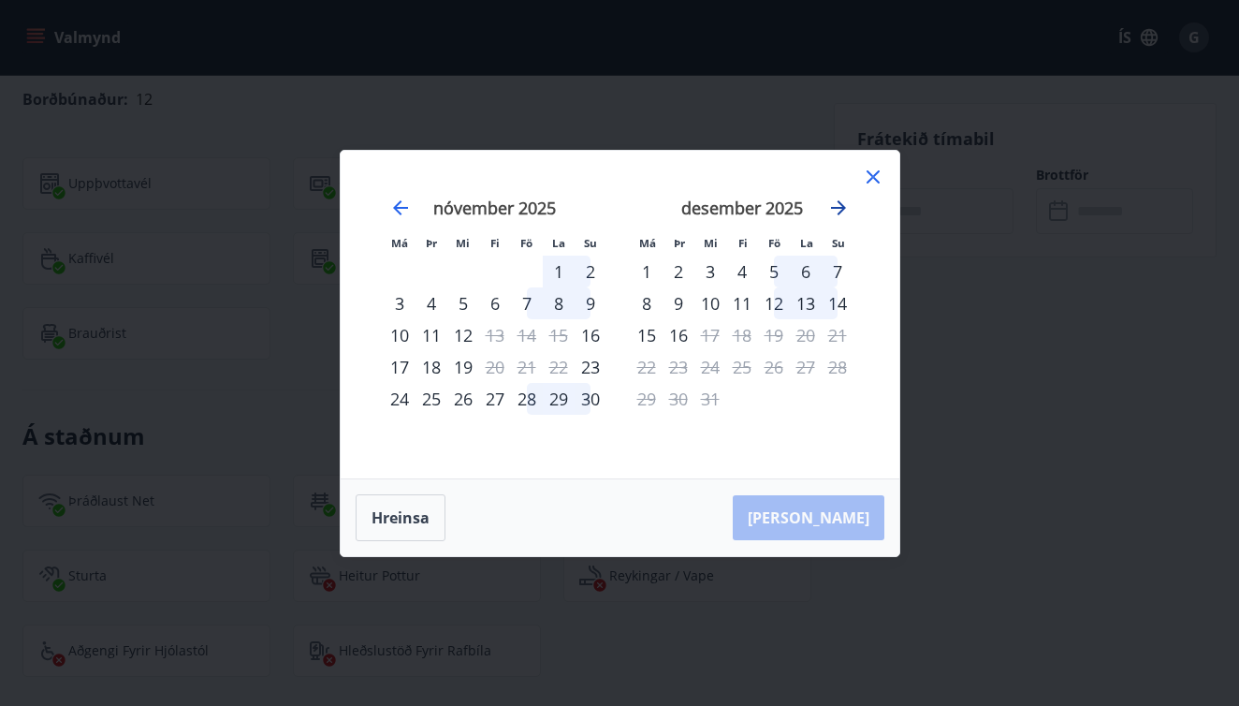
click at [847, 212] on icon "Move forward to switch to the next month." at bounding box center [838, 208] width 22 height 22
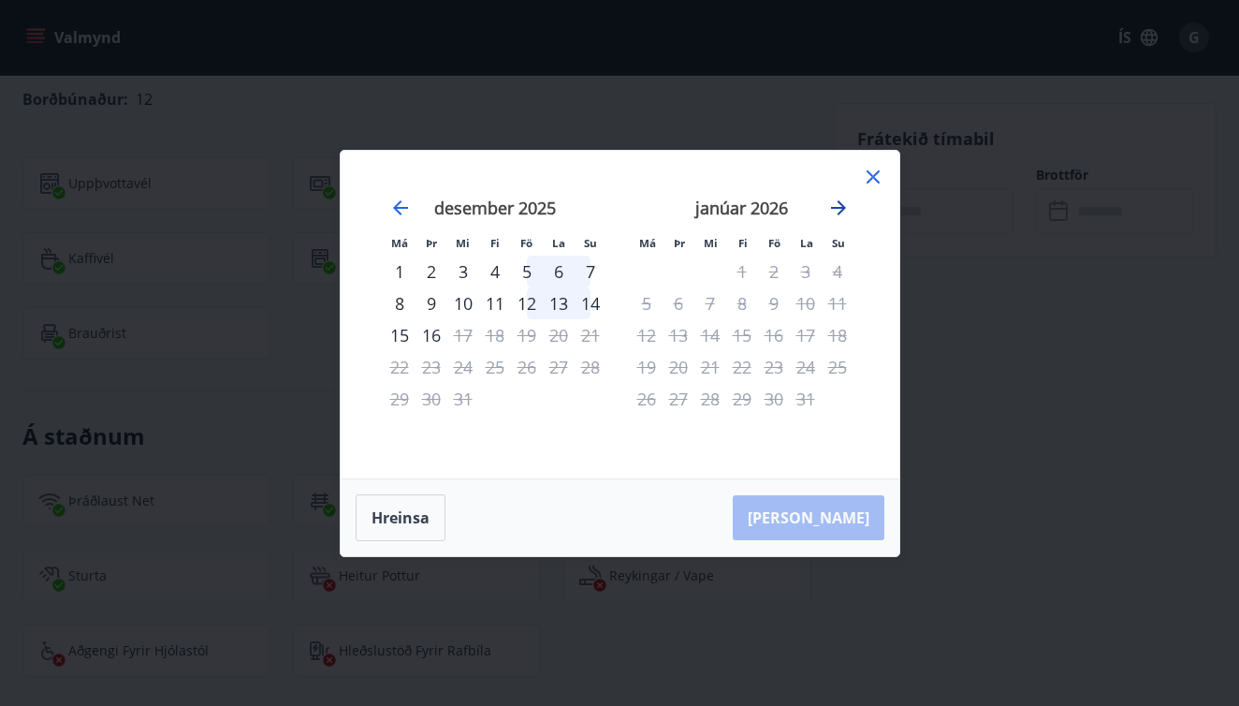
click at [847, 212] on icon "Move forward to switch to the next month." at bounding box center [838, 208] width 22 height 22
click at [390, 204] on icon "Move backward to switch to the previous month." at bounding box center [400, 208] width 22 height 22
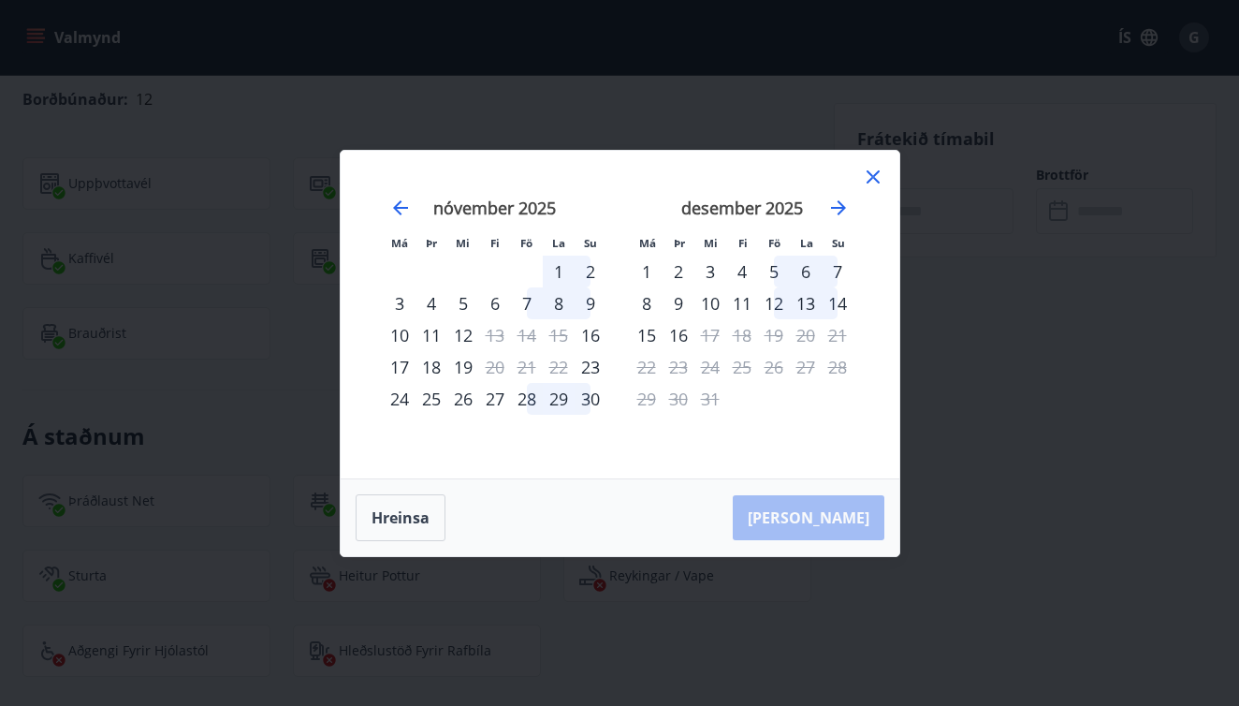
click at [877, 179] on icon at bounding box center [873, 177] width 22 height 22
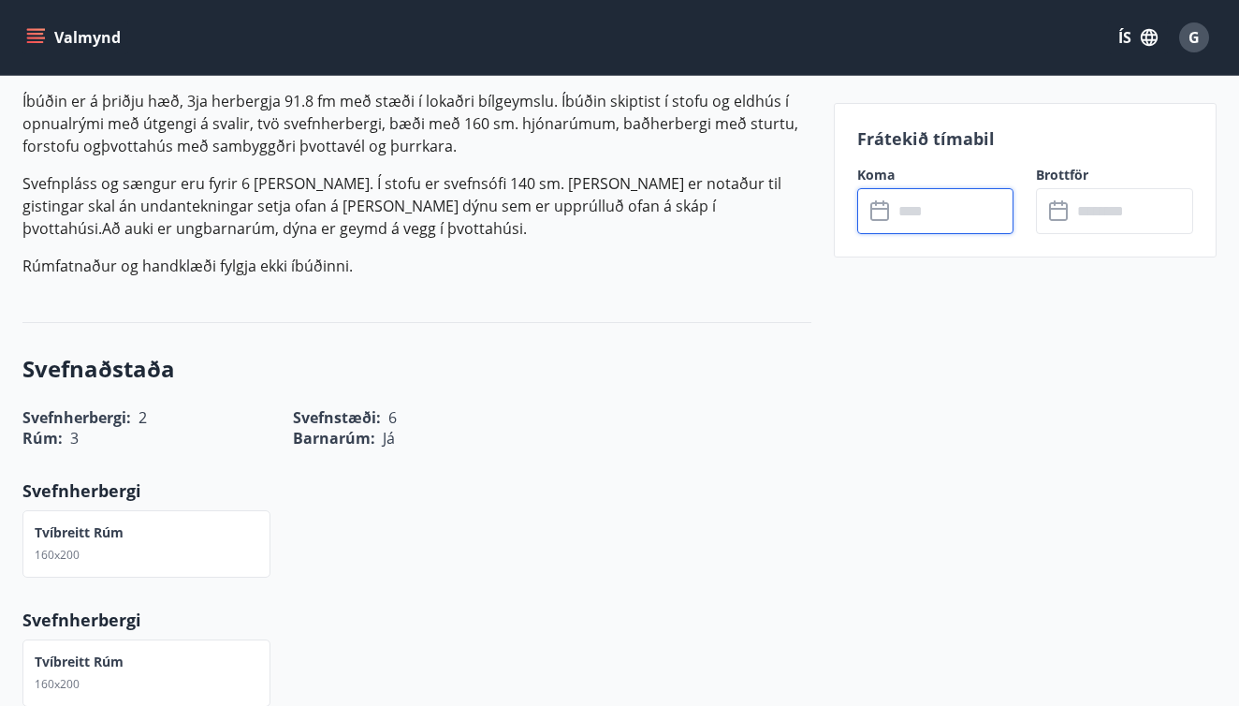
scroll to position [599, 0]
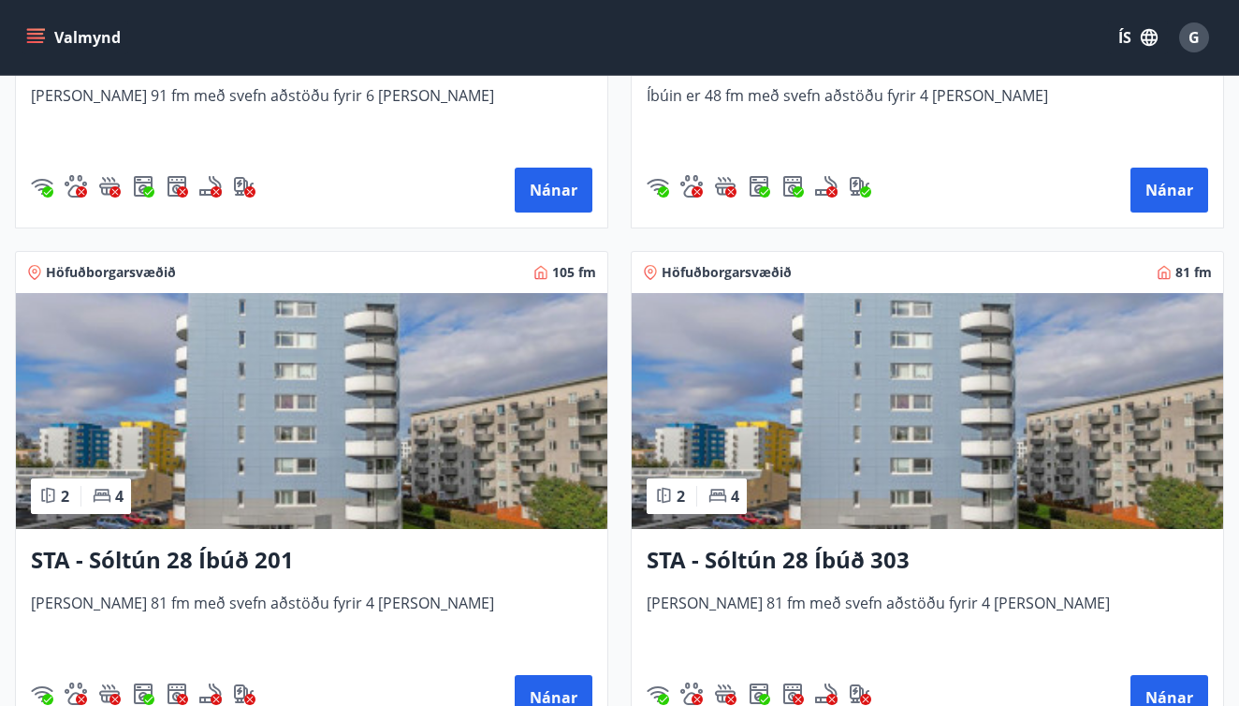
scroll to position [726, 0]
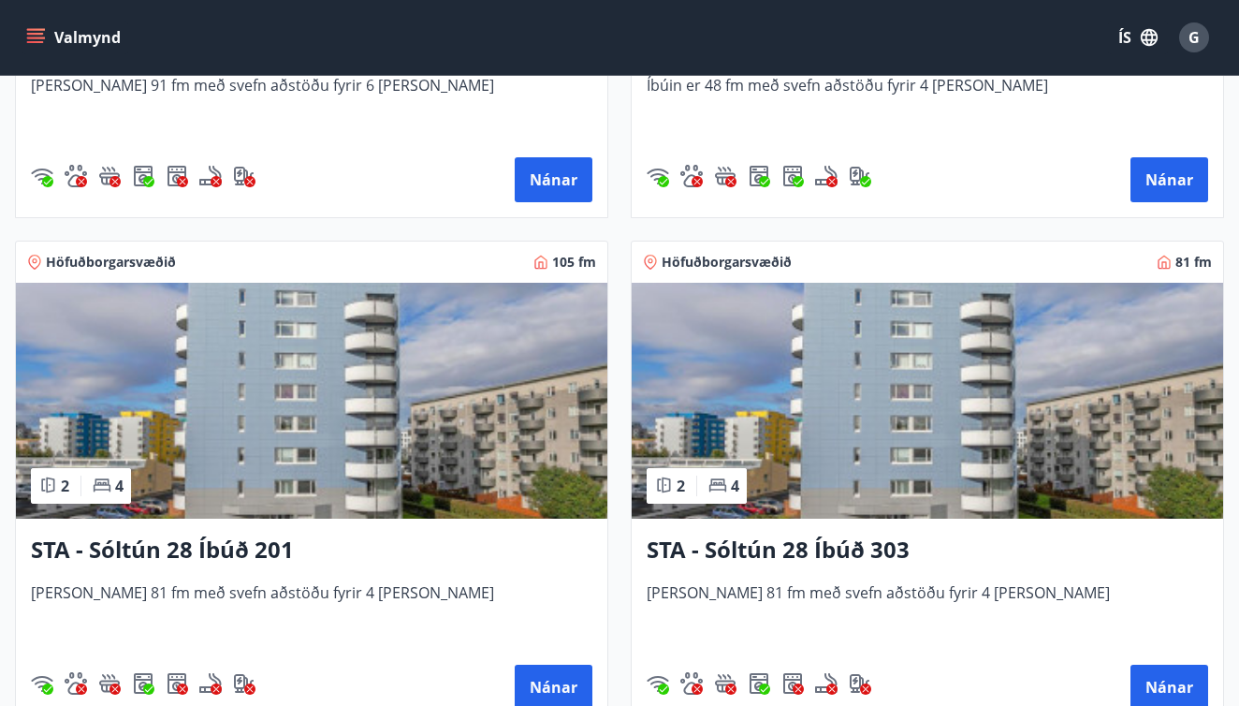
click at [266, 556] on h3 "STA - Sóltún 28 Íbúð 201" at bounding box center [312, 550] width 562 height 34
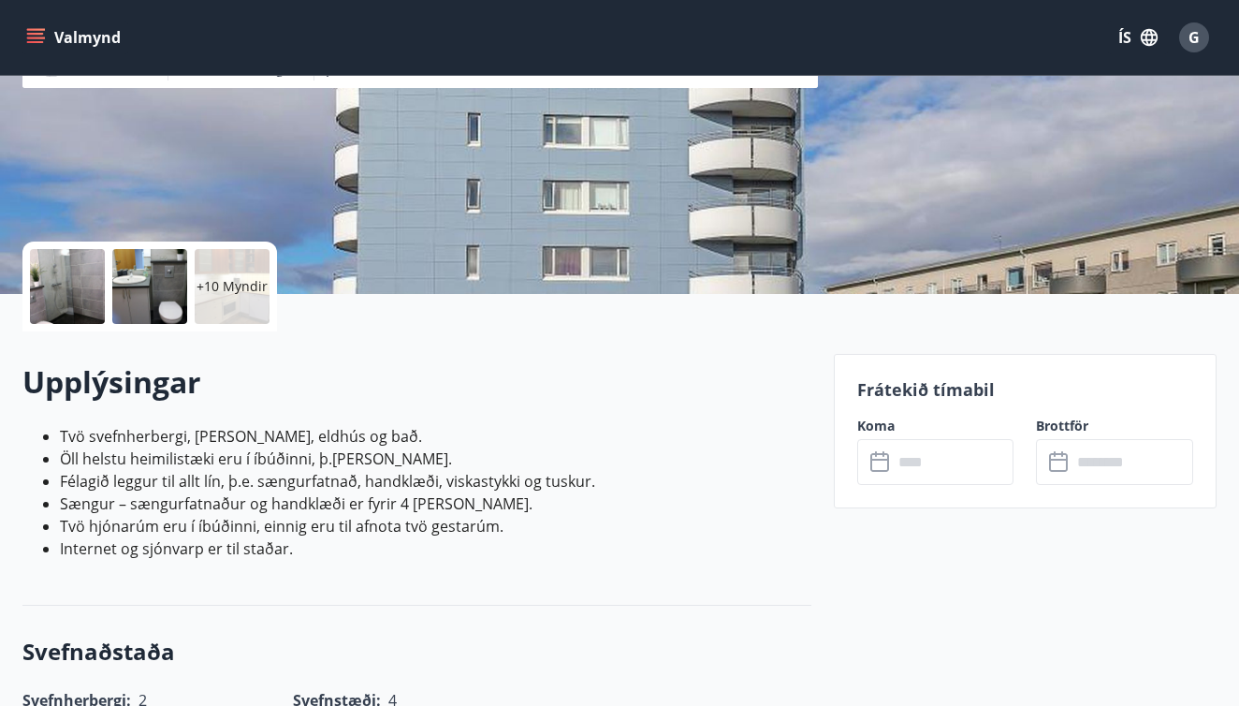
scroll to position [281, 0]
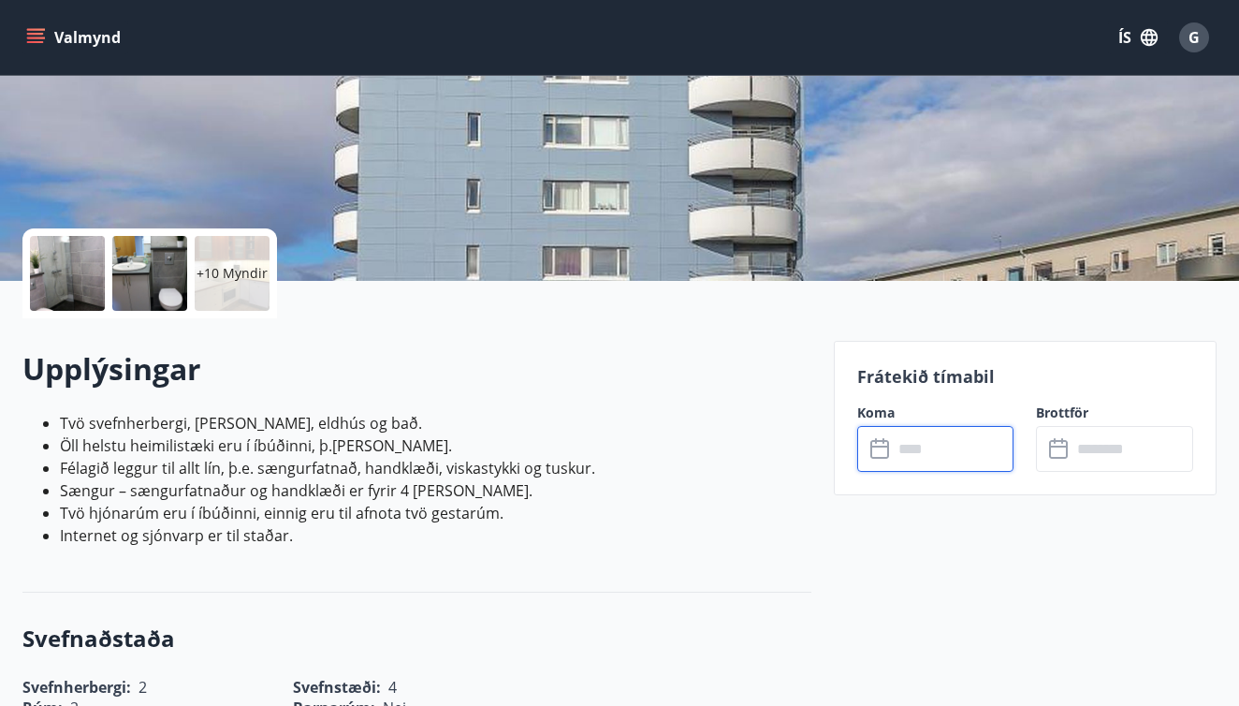
click at [962, 444] on input "text" at bounding box center [954, 449] width 122 height 46
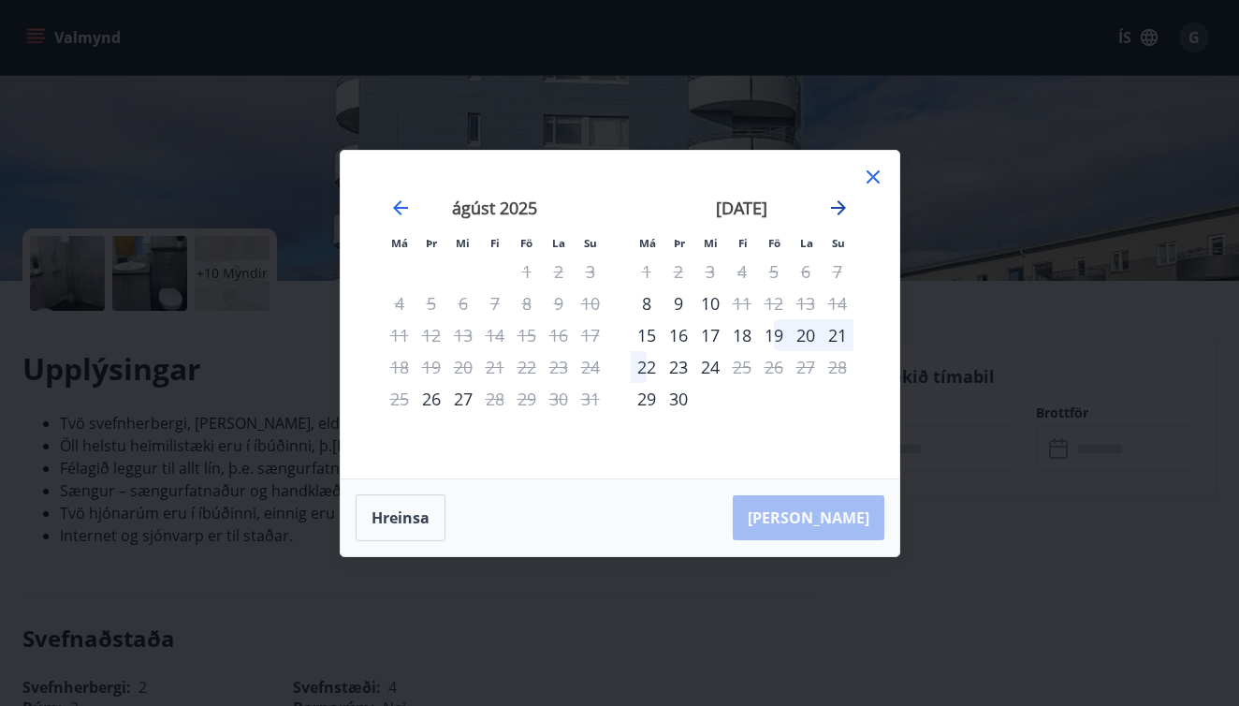
click at [844, 206] on icon "Move forward to switch to the next month." at bounding box center [838, 207] width 15 height 15
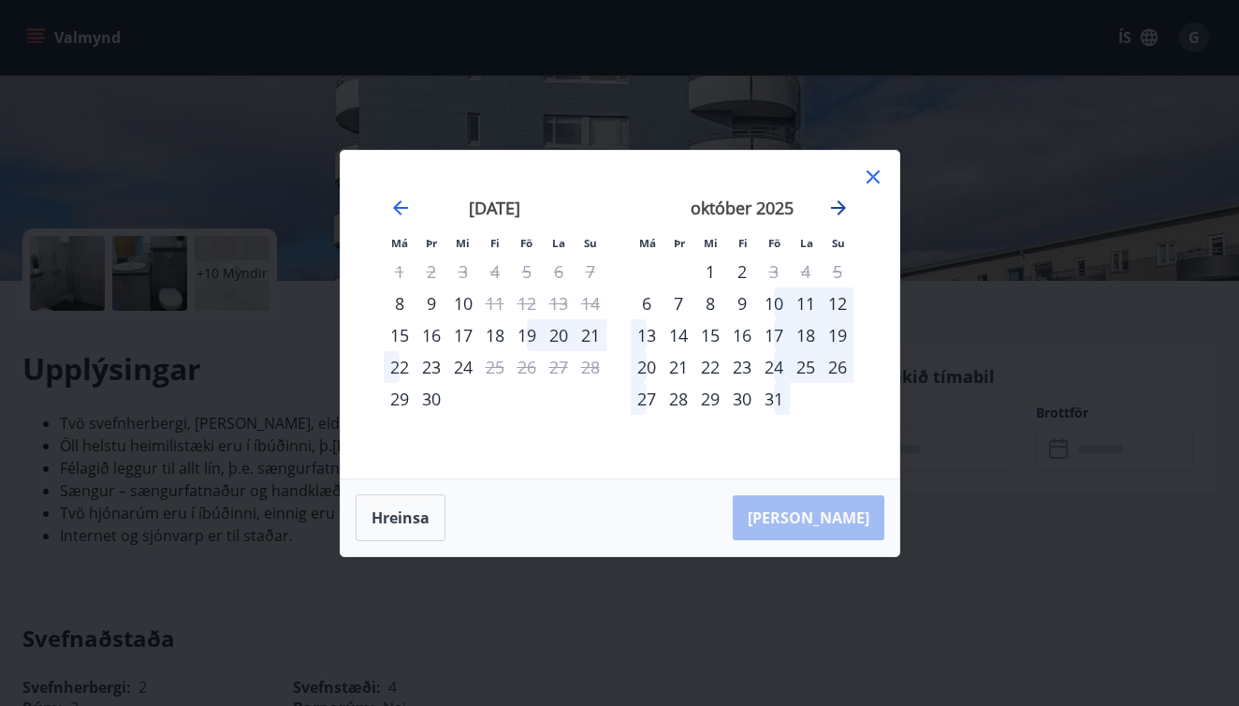
click at [844, 206] on icon "Move forward to switch to the next month." at bounding box center [838, 207] width 15 height 15
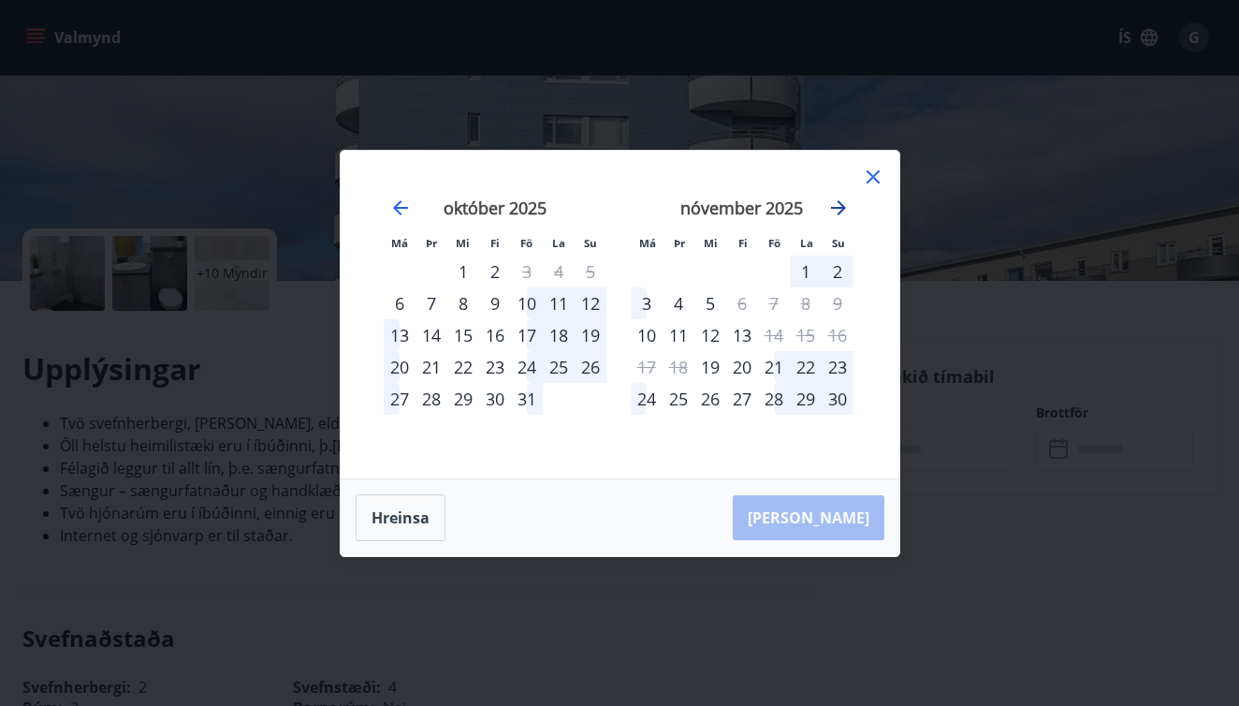
click at [844, 206] on icon "Move forward to switch to the next month." at bounding box center [838, 207] width 15 height 15
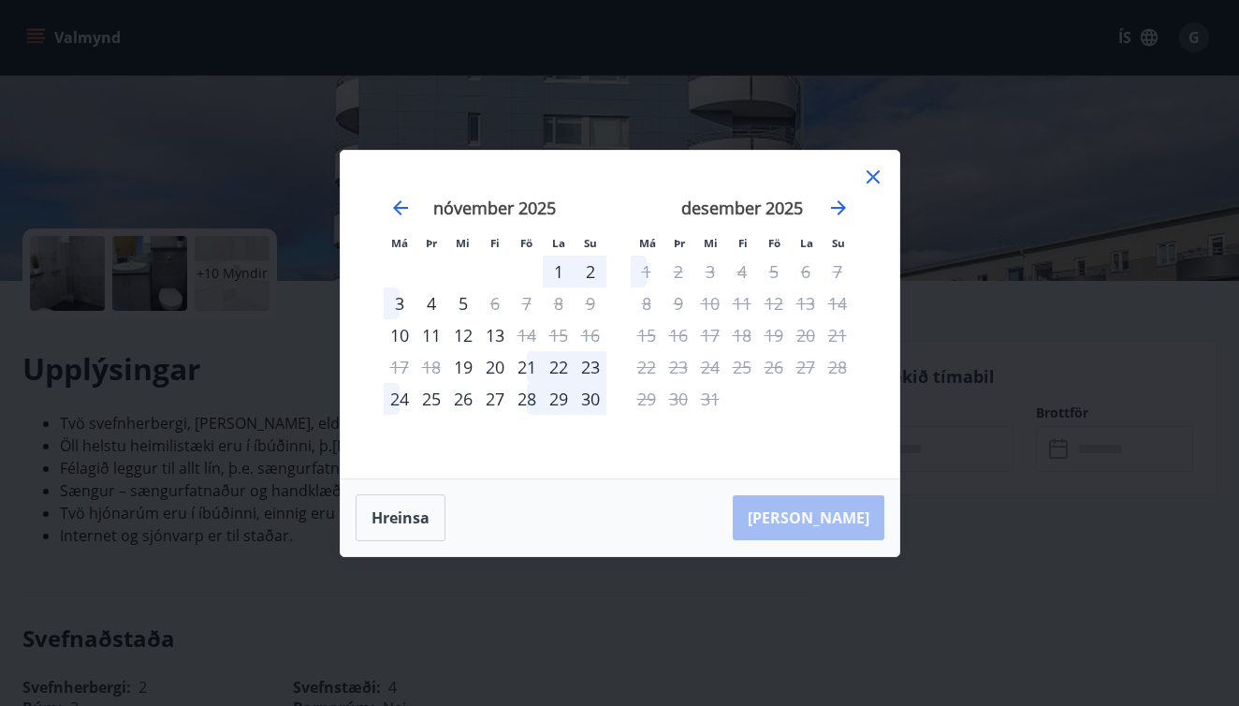
click at [877, 175] on icon at bounding box center [873, 177] width 22 height 22
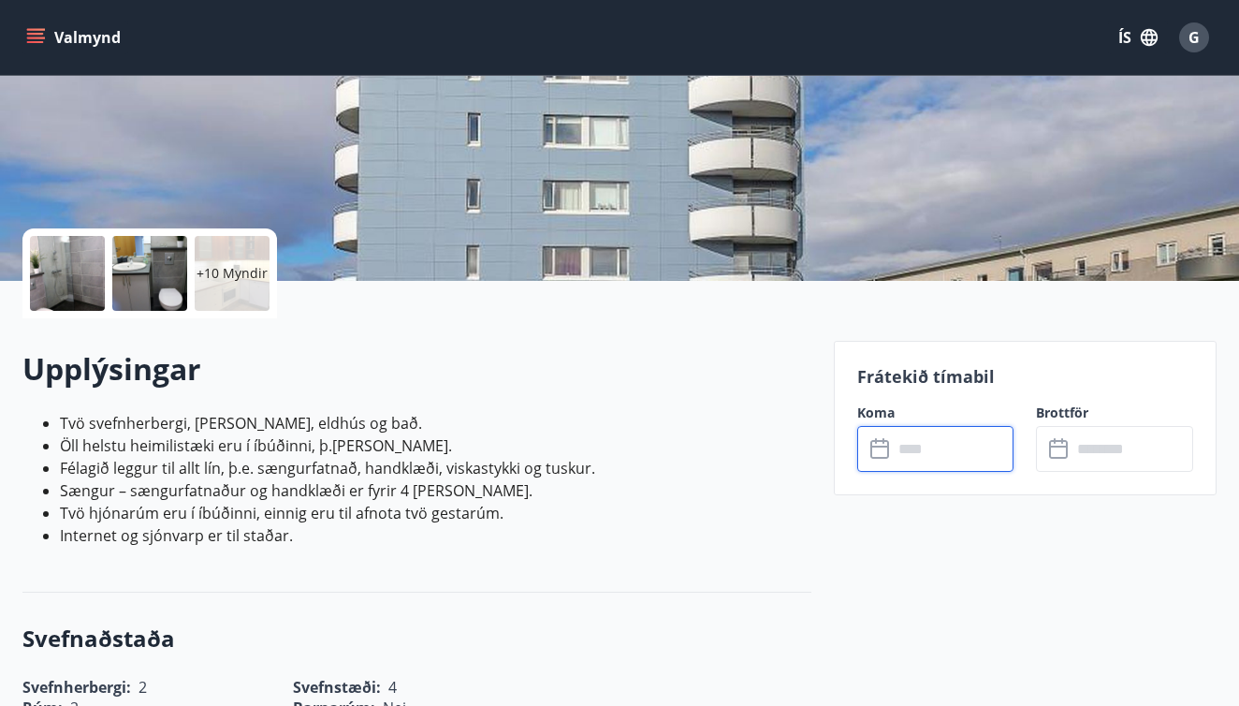
scroll to position [282, 0]
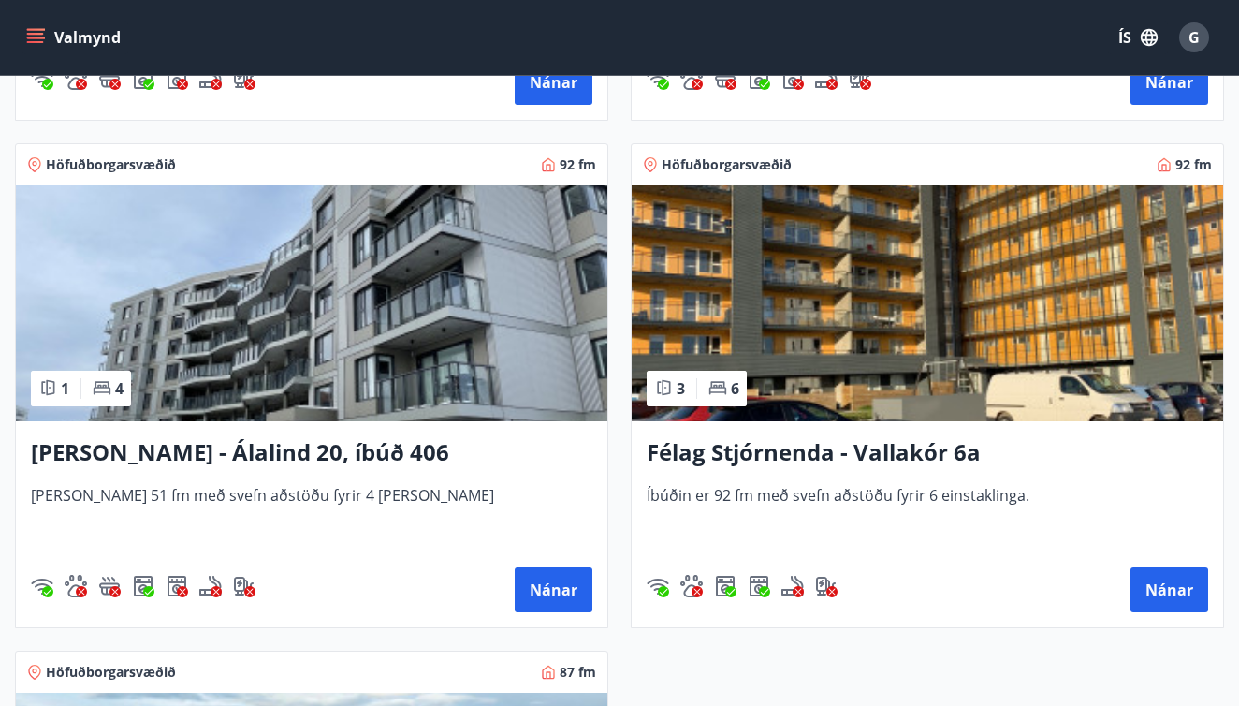
scroll to position [1842, 0]
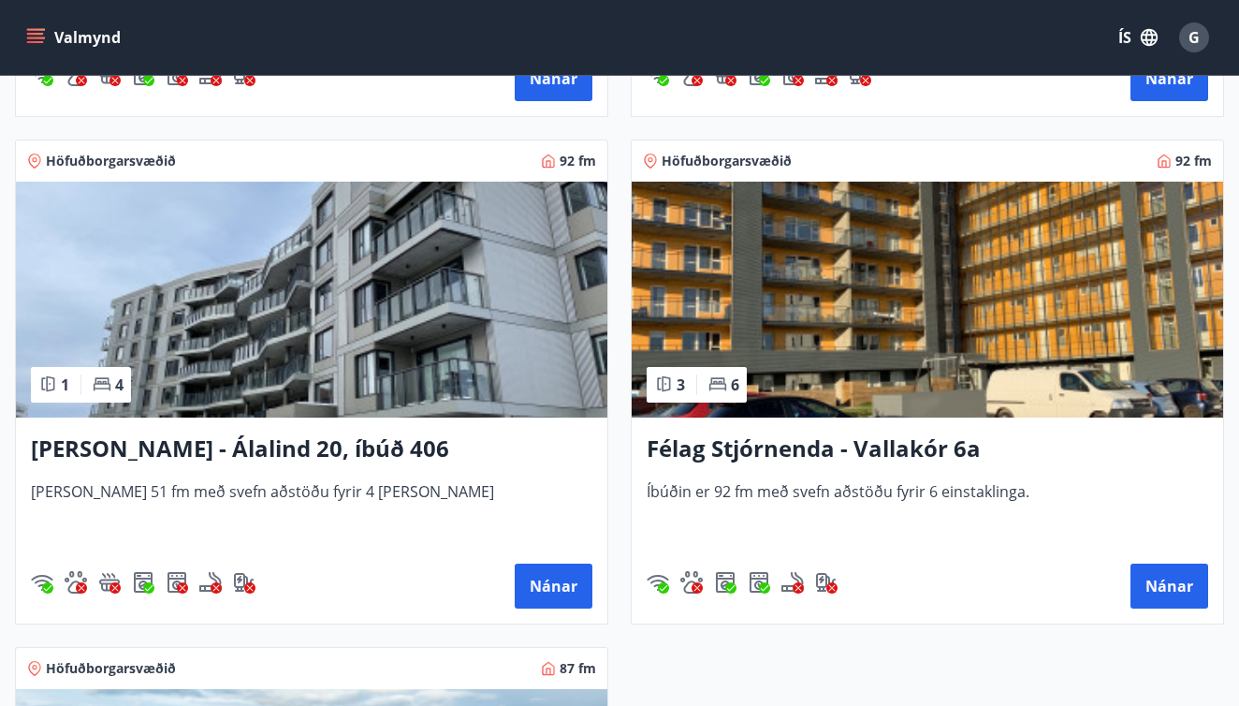
click at [266, 453] on h3 "[PERSON_NAME] - Álalind 20, íbúð 406" at bounding box center [312, 449] width 562 height 34
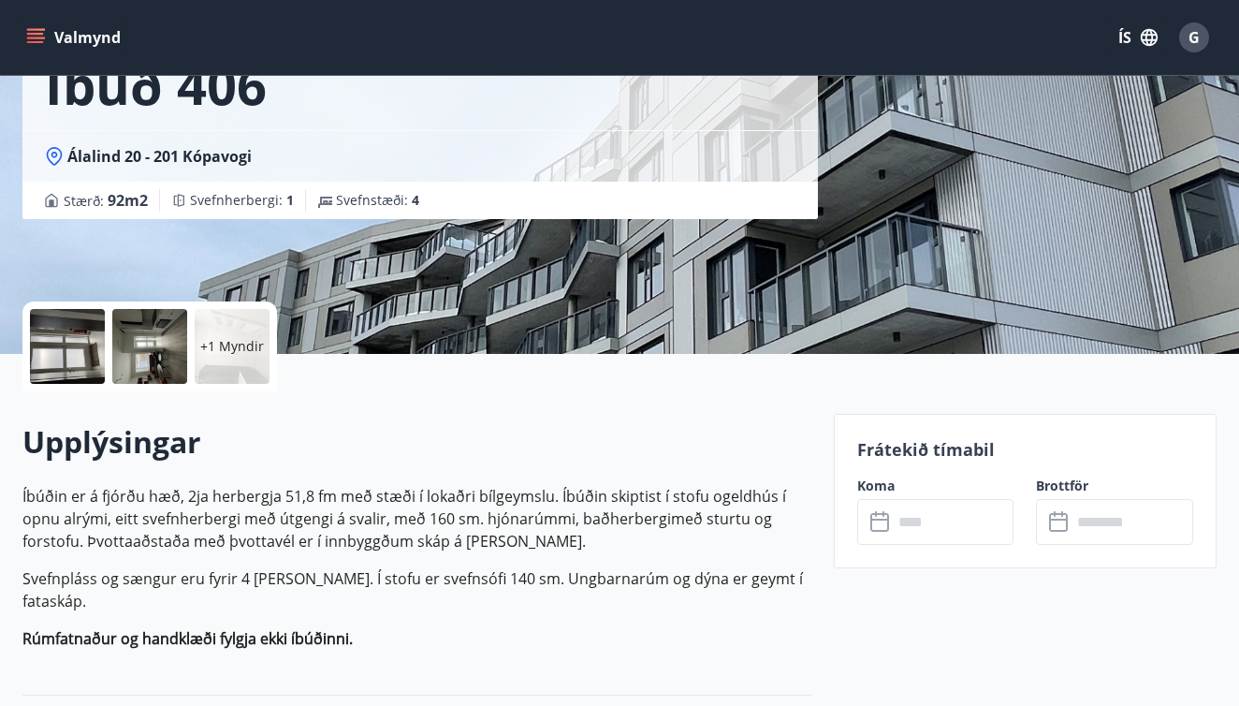
scroll to position [275, 0]
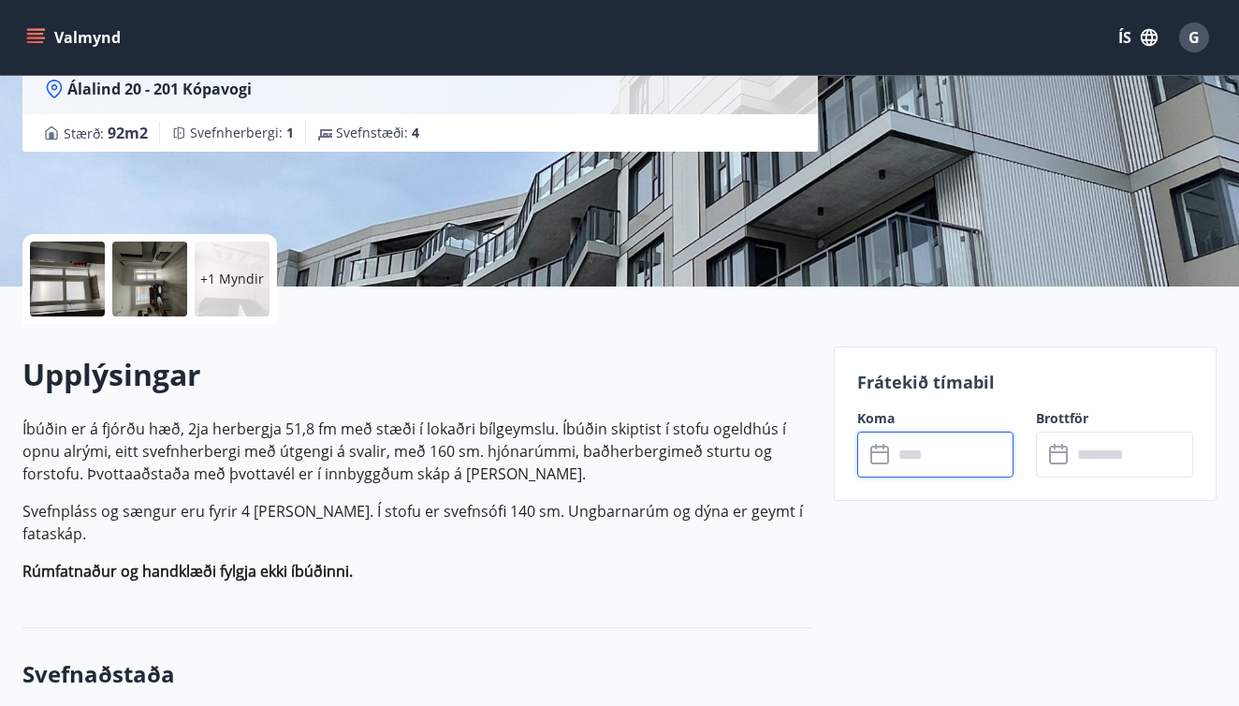
click at [903, 450] on input "text" at bounding box center [954, 454] width 122 height 46
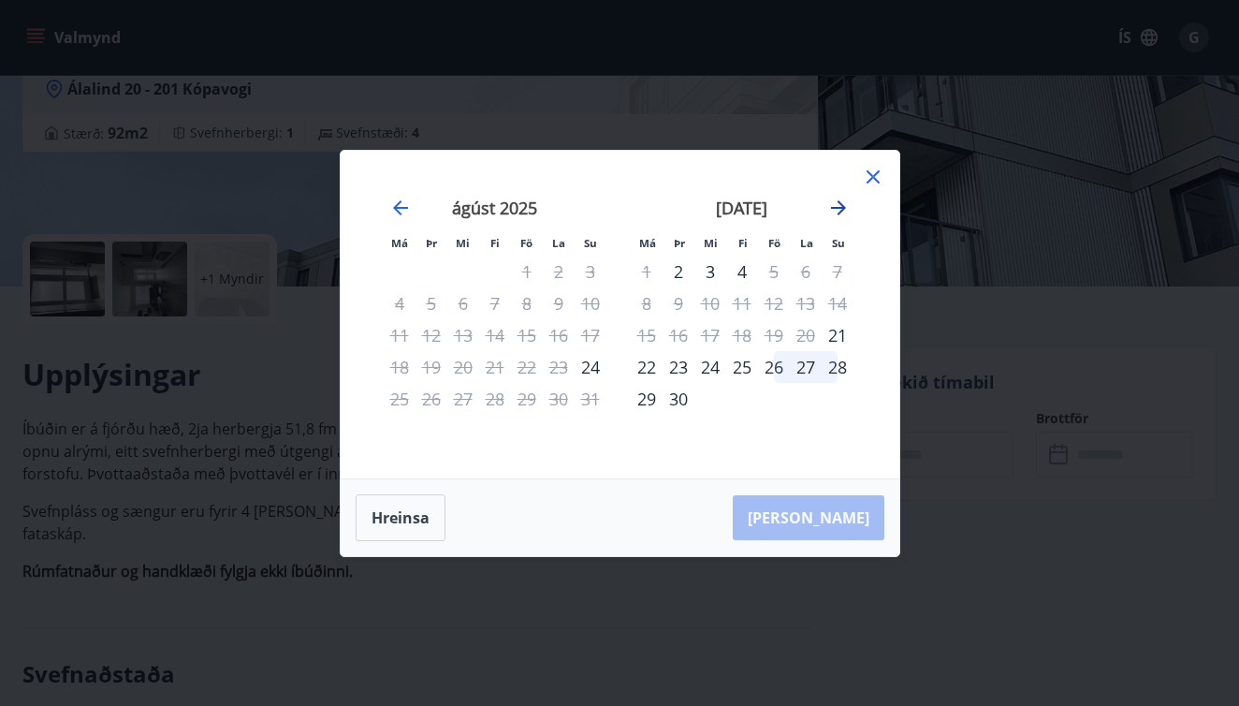
click at [840, 207] on icon "Move forward to switch to the next month." at bounding box center [838, 208] width 22 height 22
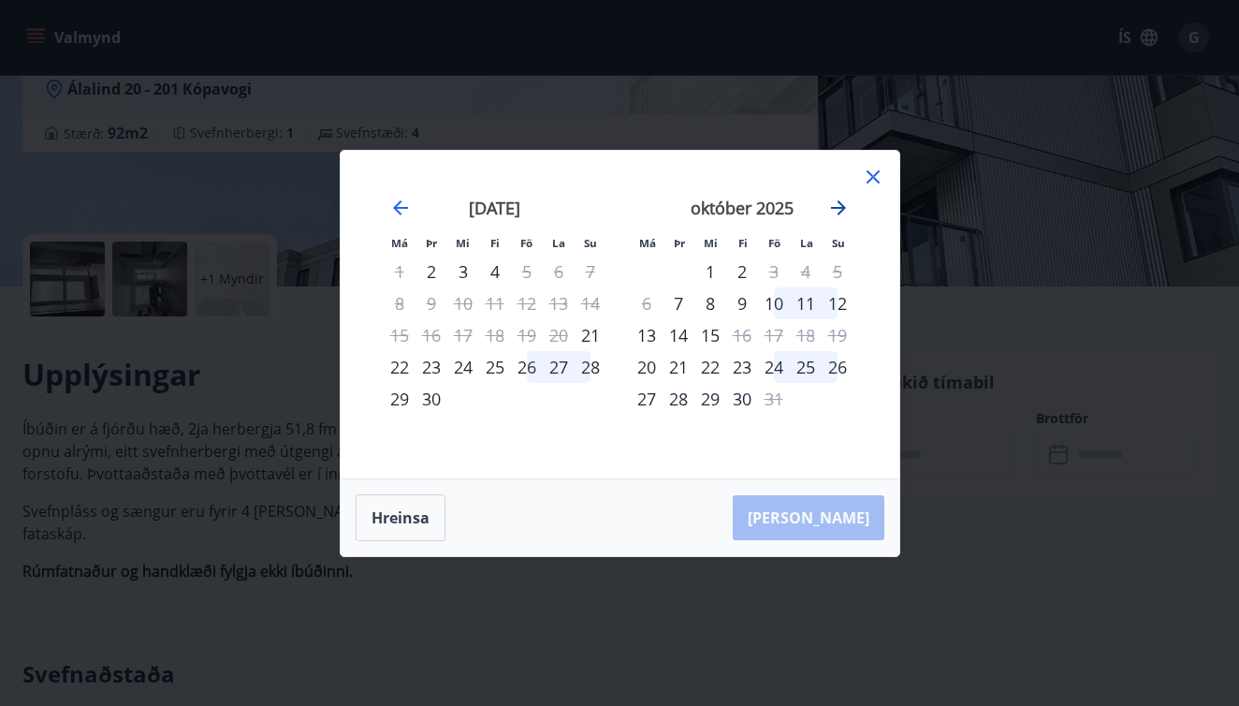
click at [840, 207] on icon "Move forward to switch to the next month." at bounding box center [838, 207] width 15 height 15
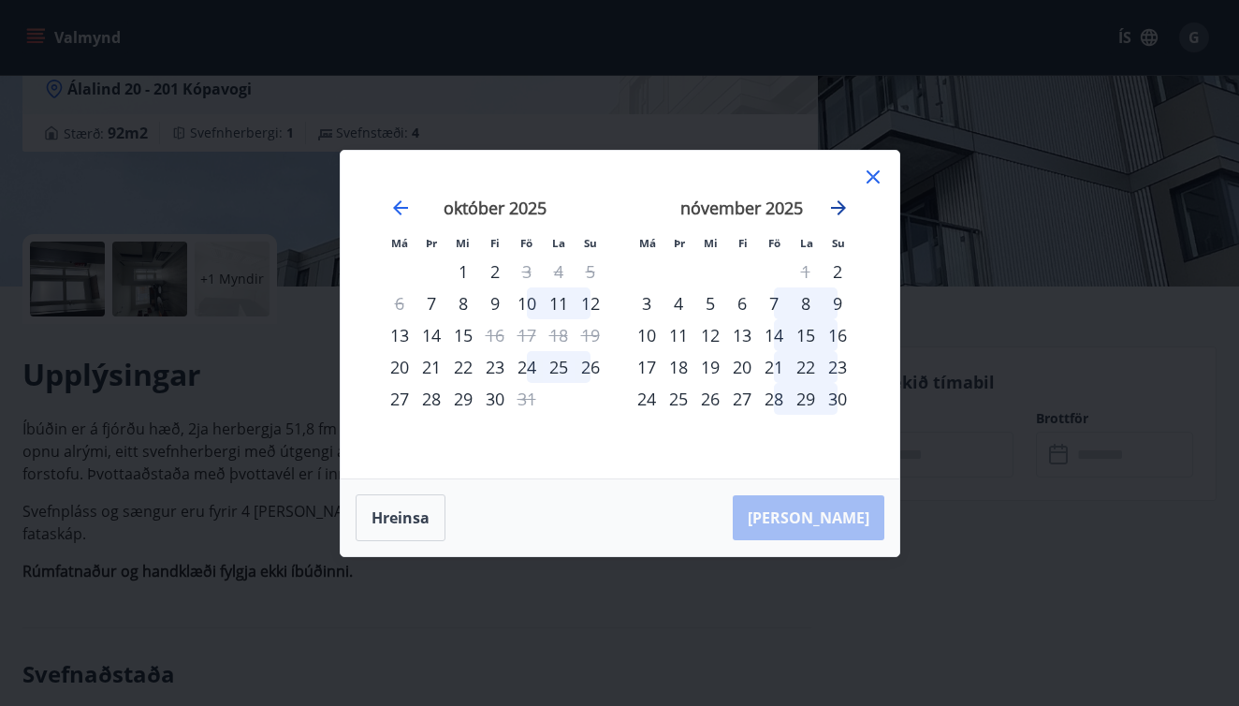
click at [840, 207] on icon "Move forward to switch to the next month." at bounding box center [838, 207] width 15 height 15
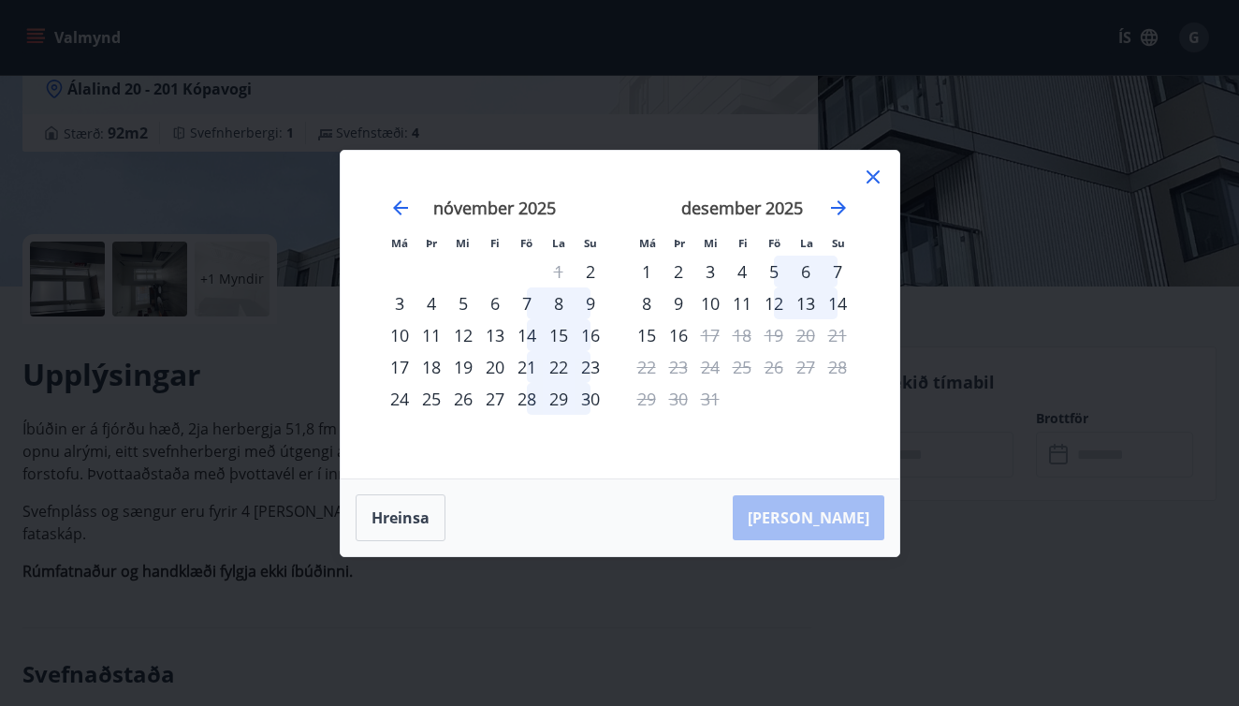
click at [873, 180] on icon at bounding box center [873, 177] width 22 height 22
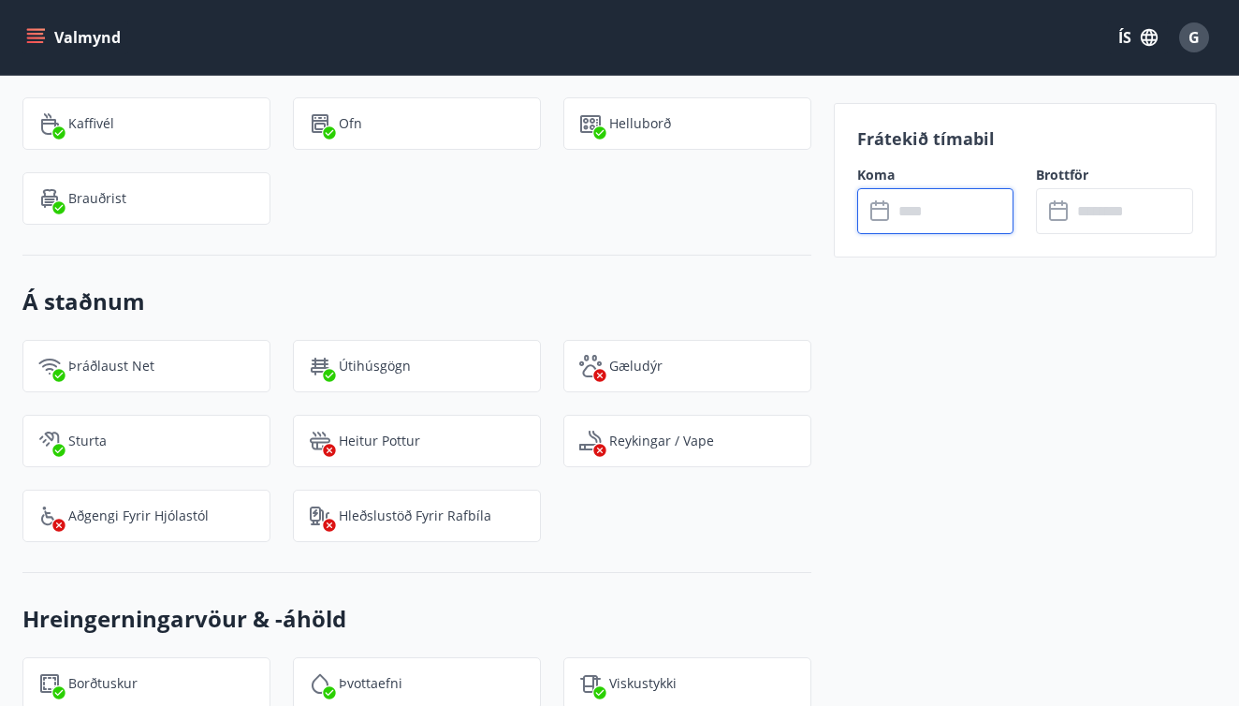
scroll to position [1852, 0]
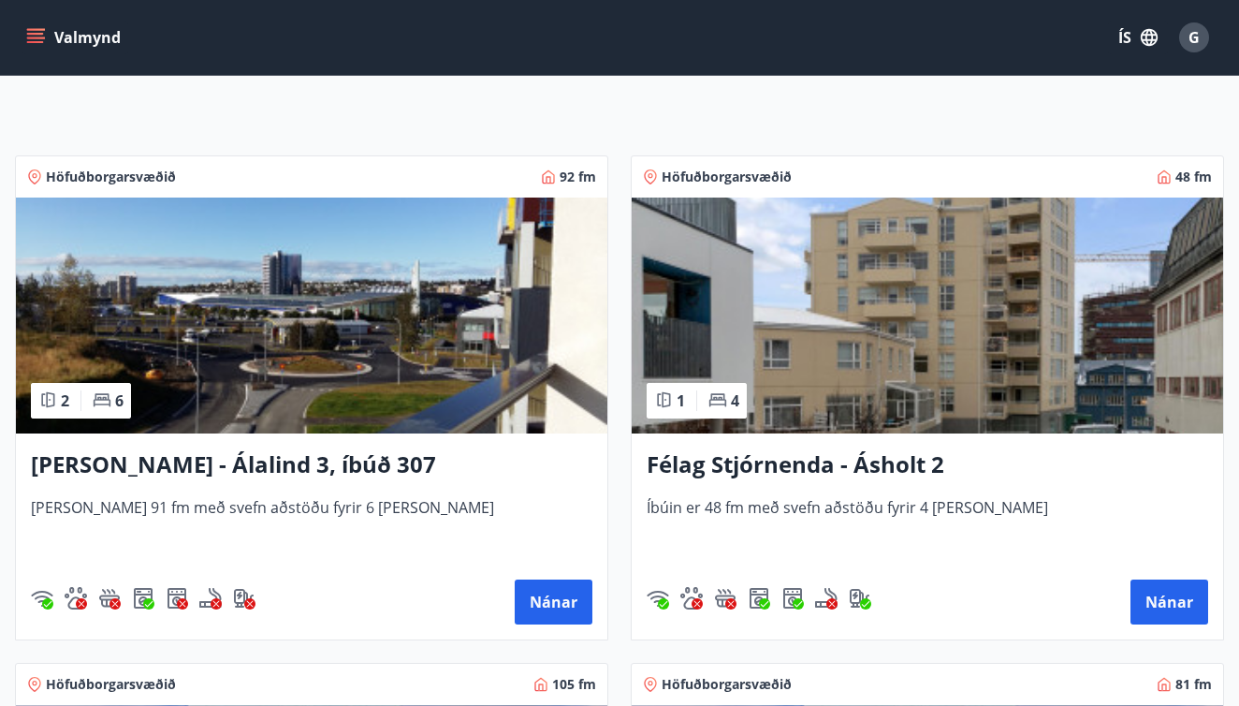
scroll to position [314, 0]
